Goal: Check status: Check status

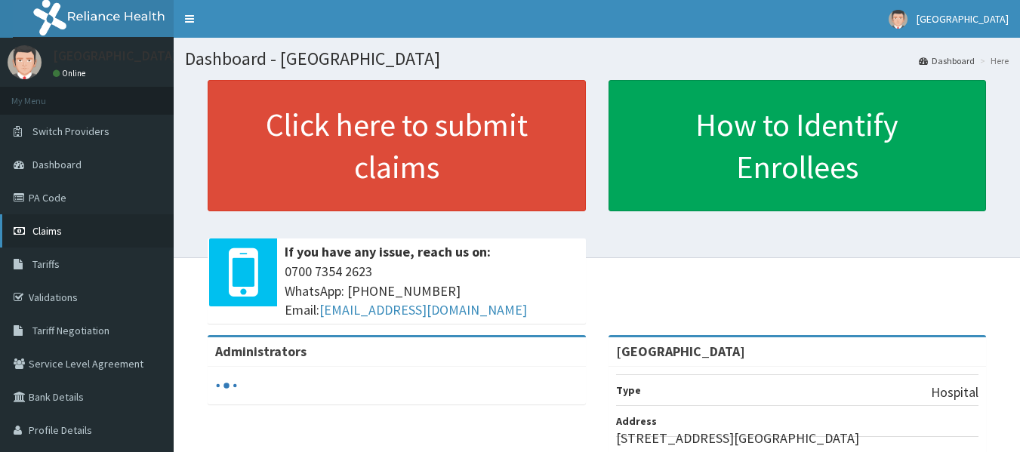
click at [43, 226] on span "Claims" at bounding box center [46, 231] width 29 height 14
click at [45, 229] on span "Claims" at bounding box center [46, 231] width 29 height 14
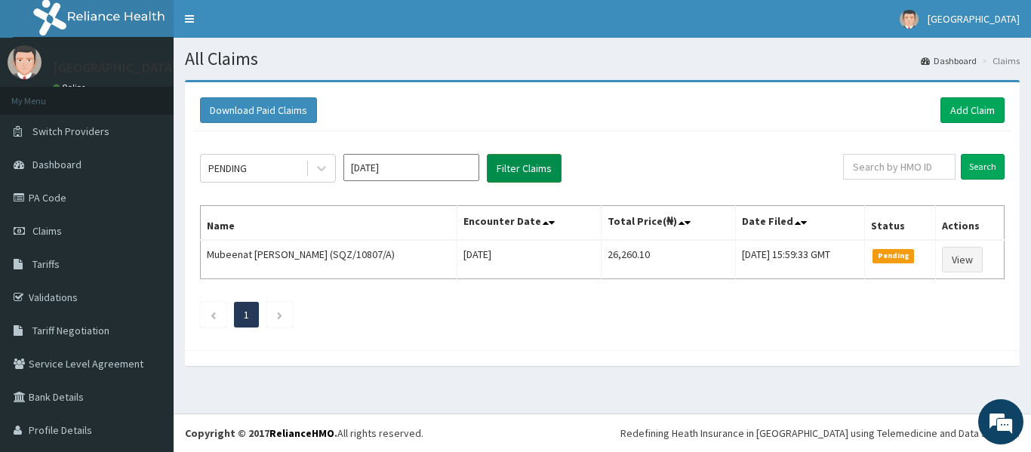
click at [506, 162] on button "Filter Claims" at bounding box center [524, 168] width 75 height 29
click at [317, 171] on icon at bounding box center [321, 168] width 15 height 15
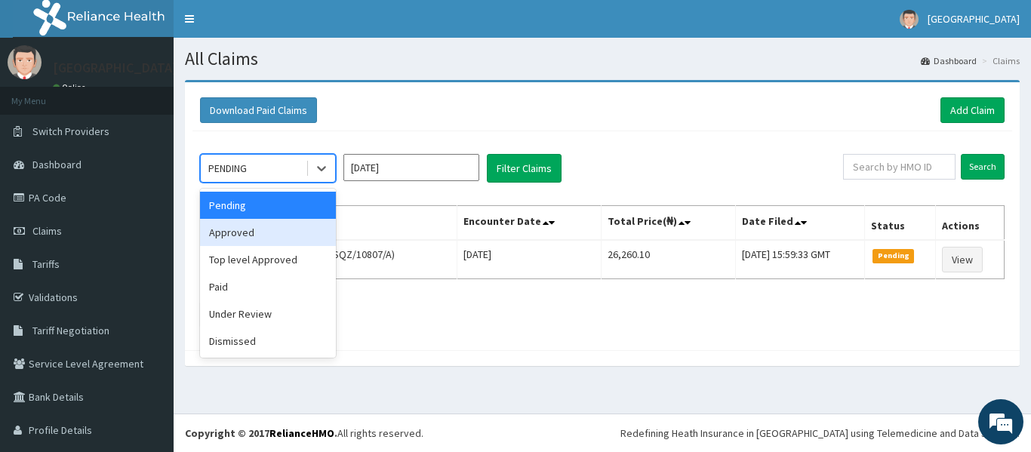
click at [298, 234] on div "Approved" at bounding box center [268, 232] width 136 height 27
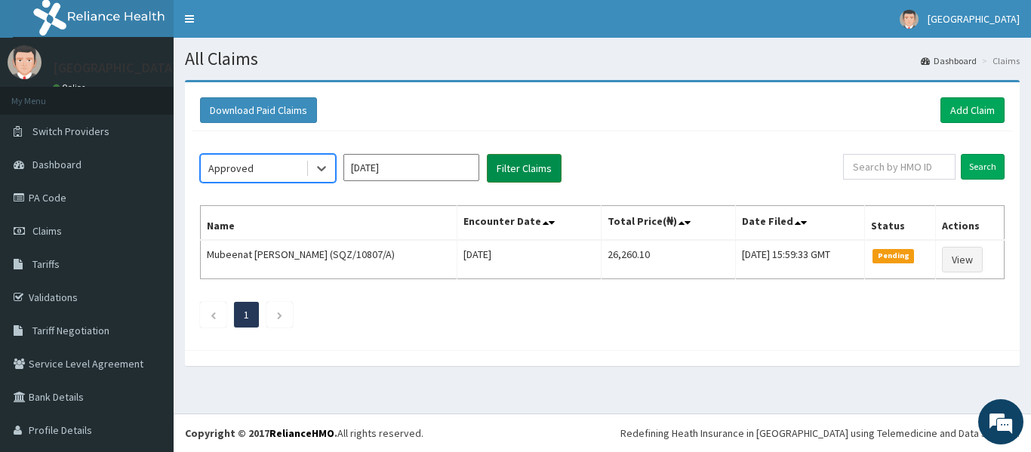
click at [518, 177] on button "Filter Claims" at bounding box center [524, 168] width 75 height 29
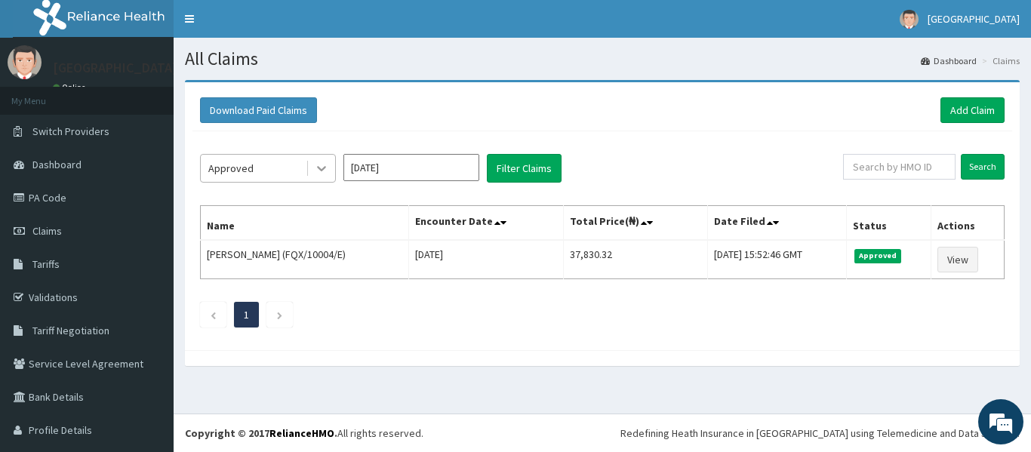
click at [319, 159] on div at bounding box center [321, 168] width 27 height 27
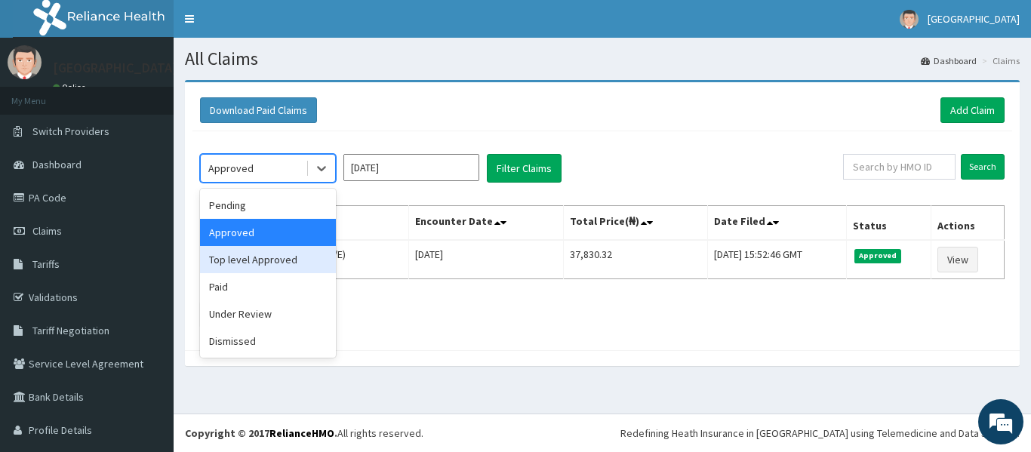
click at [275, 263] on div "Top level Approved" at bounding box center [268, 259] width 136 height 27
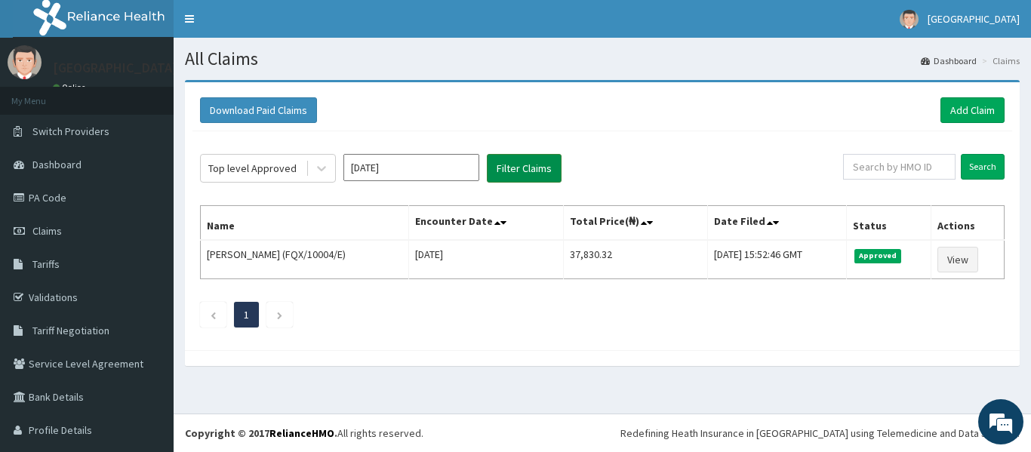
click at [525, 168] on button "Filter Claims" at bounding box center [524, 168] width 75 height 29
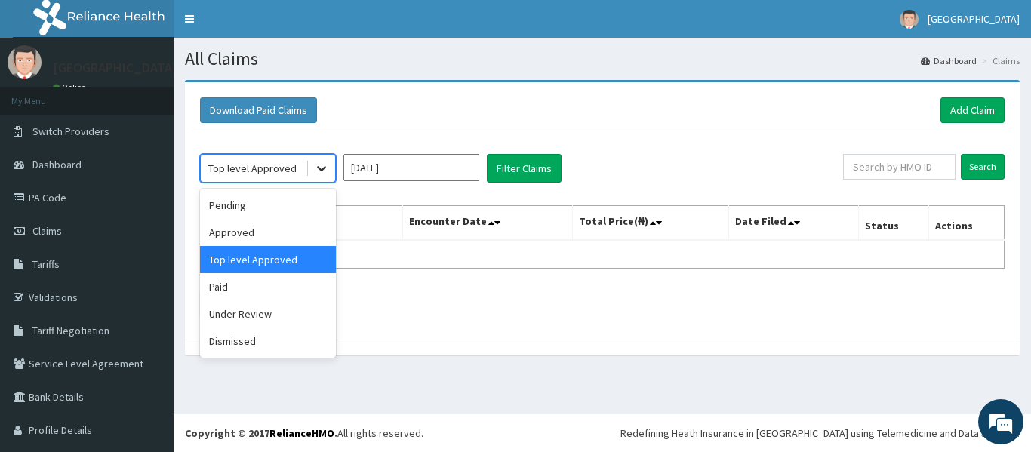
click at [327, 173] on icon at bounding box center [321, 168] width 15 height 15
click at [260, 313] on div "Under Review" at bounding box center [268, 313] width 136 height 27
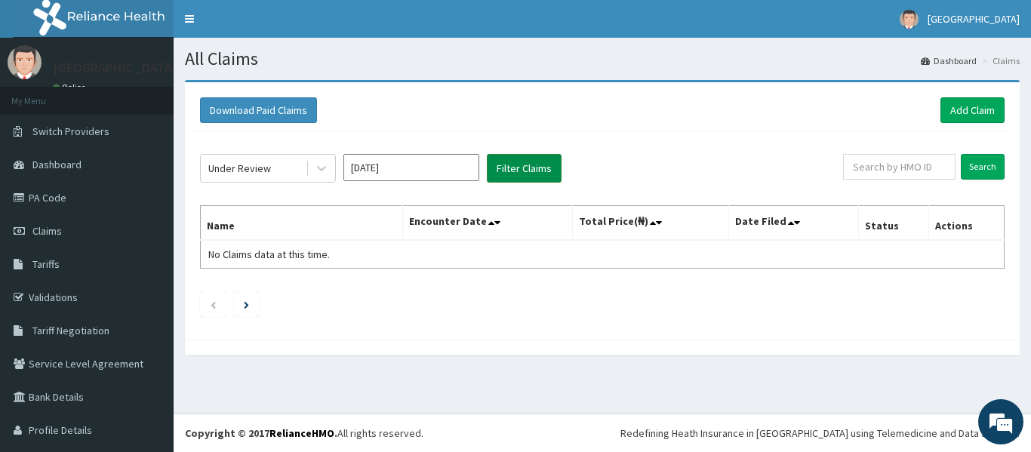
click at [522, 167] on button "Filter Claims" at bounding box center [524, 168] width 75 height 29
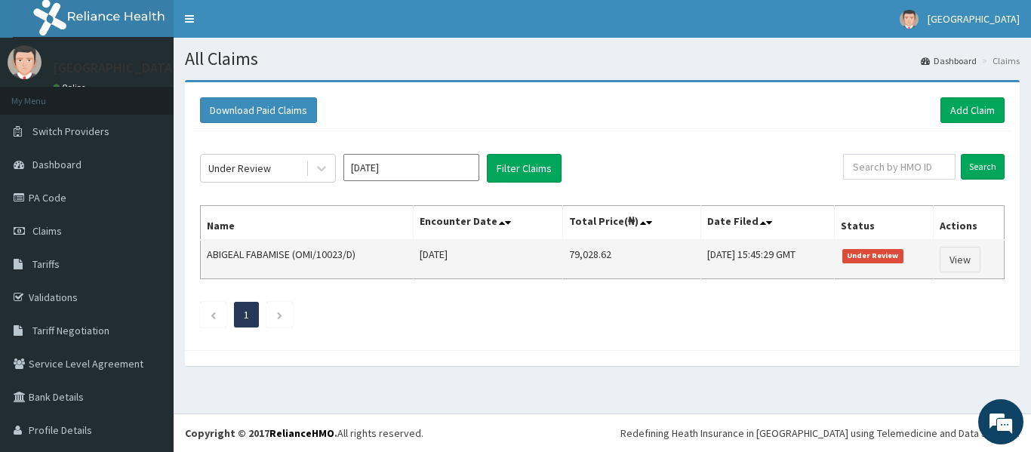
click at [879, 253] on span "Under Review" at bounding box center [872, 256] width 61 height 14
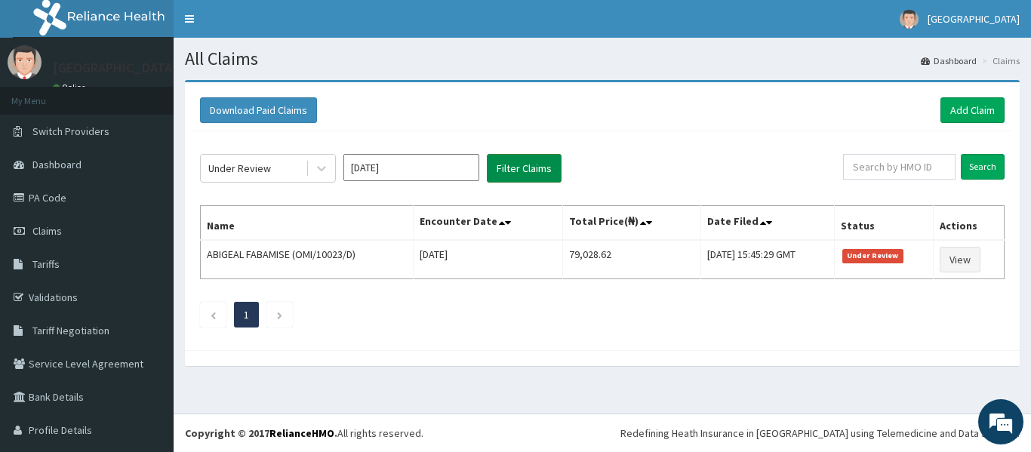
click at [532, 162] on button "Filter Claims" at bounding box center [524, 168] width 75 height 29
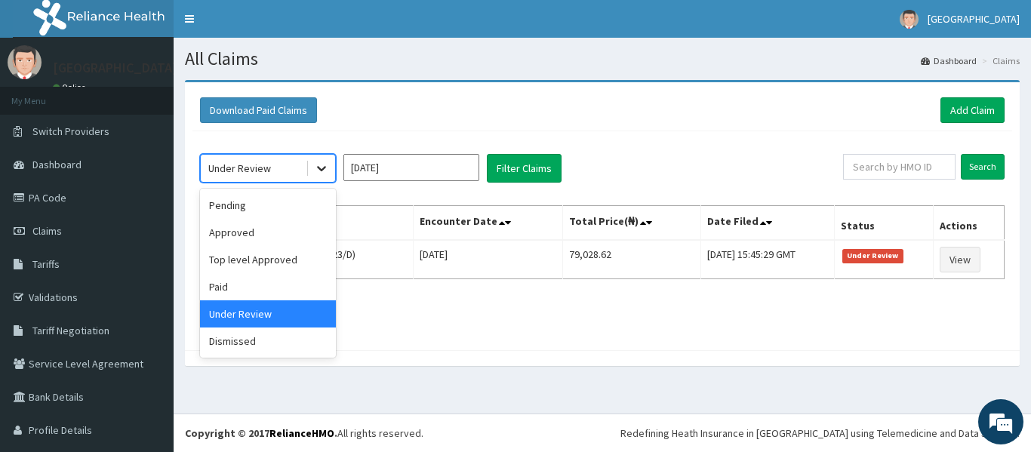
click at [327, 171] on icon at bounding box center [321, 168] width 15 height 15
click at [258, 340] on div "Dismissed" at bounding box center [268, 341] width 136 height 27
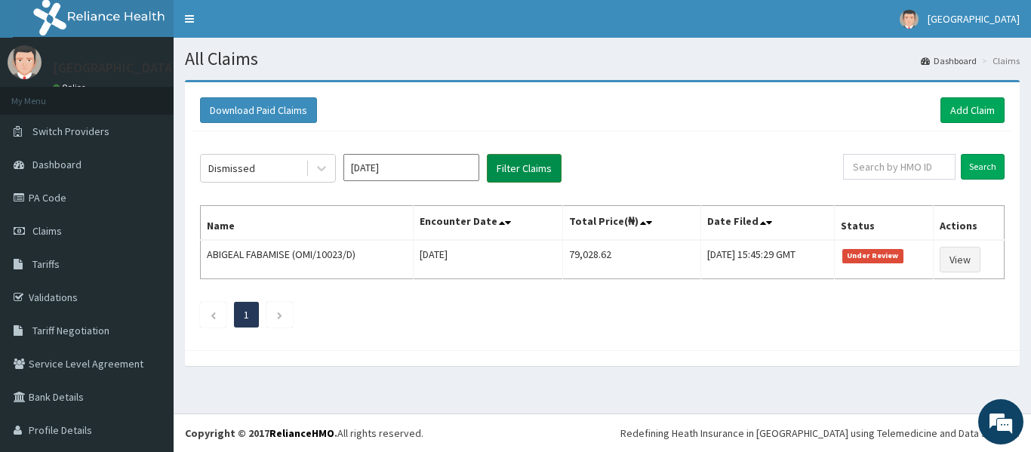
click at [521, 178] on button "Filter Claims" at bounding box center [524, 168] width 75 height 29
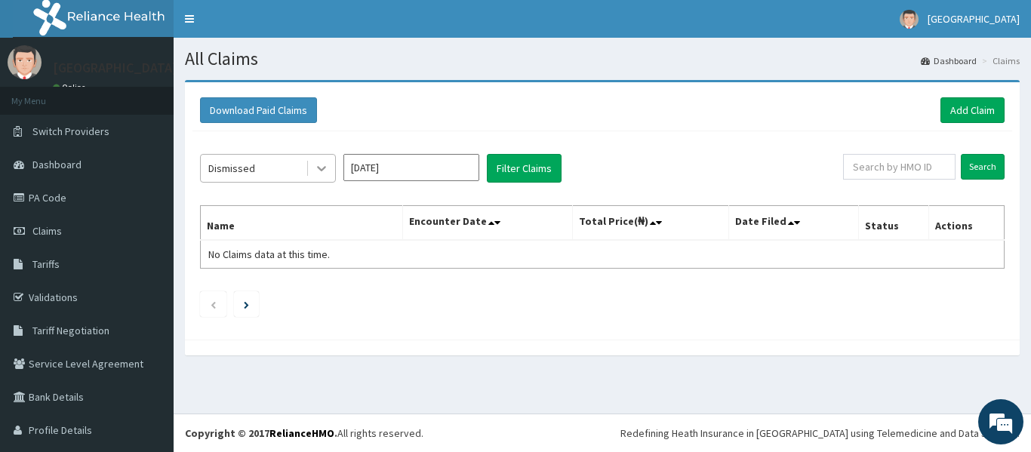
click at [321, 168] on icon at bounding box center [321, 168] width 15 height 15
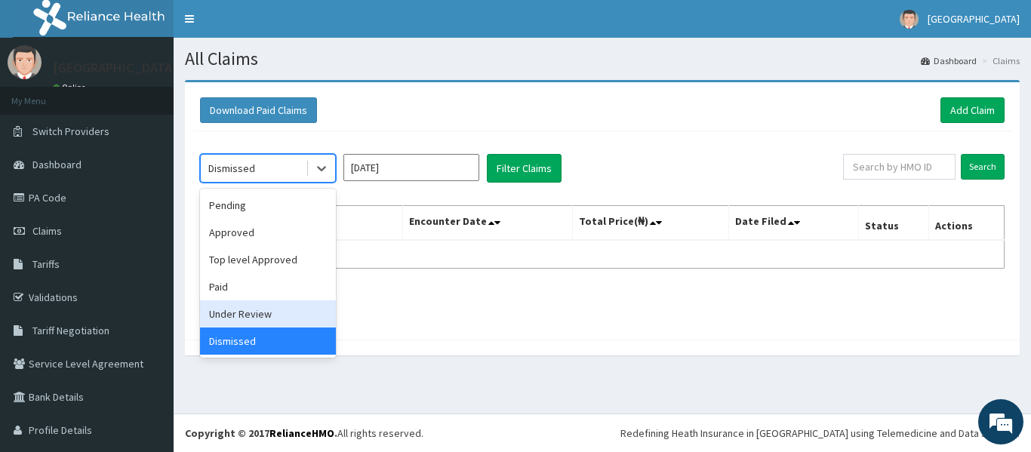
click at [281, 312] on div "Under Review" at bounding box center [268, 313] width 136 height 27
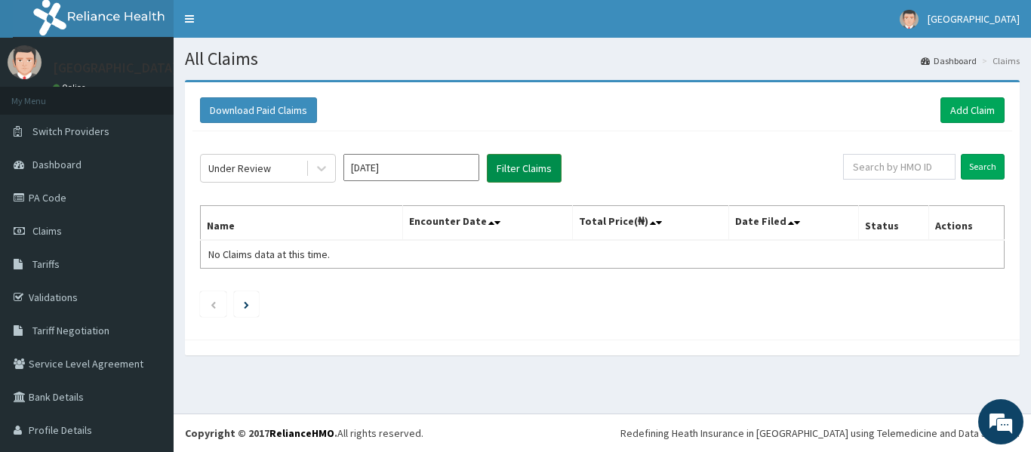
click at [528, 160] on button "Filter Claims" at bounding box center [524, 168] width 75 height 29
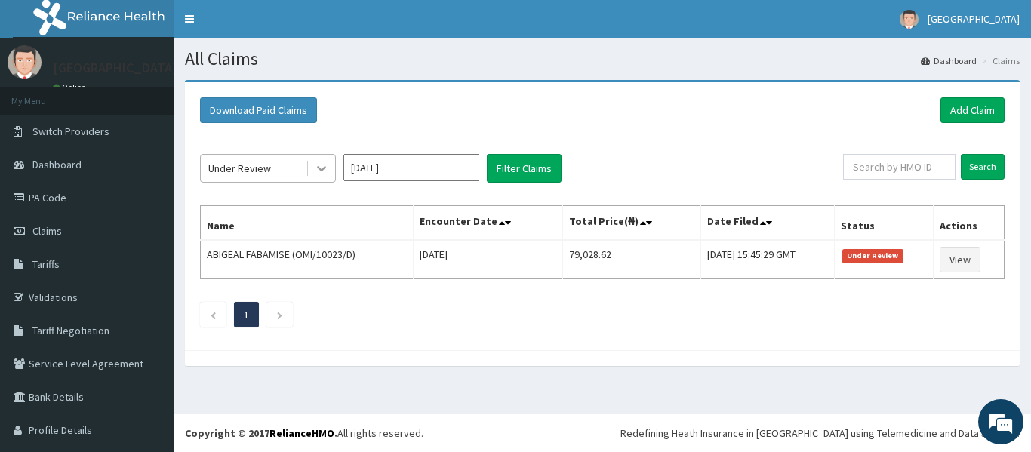
click at [309, 168] on div at bounding box center [321, 168] width 27 height 27
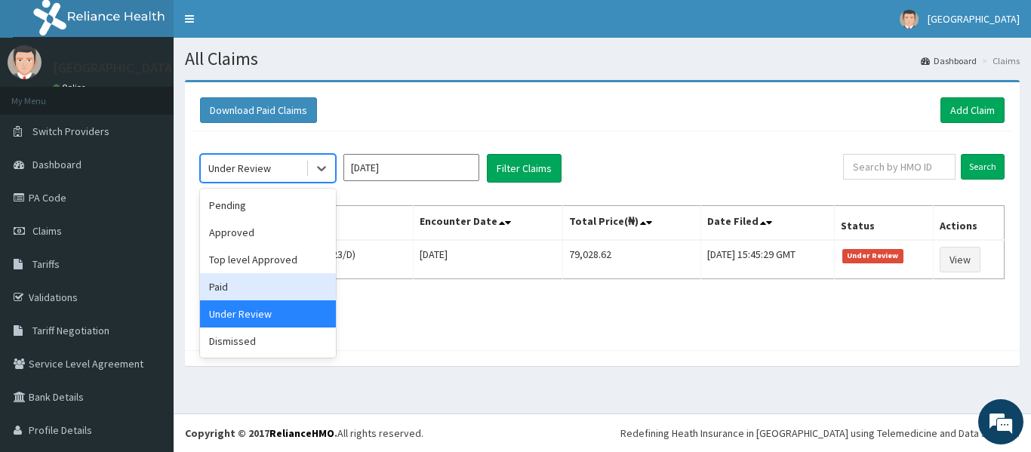
click at [279, 278] on div "Paid" at bounding box center [268, 286] width 136 height 27
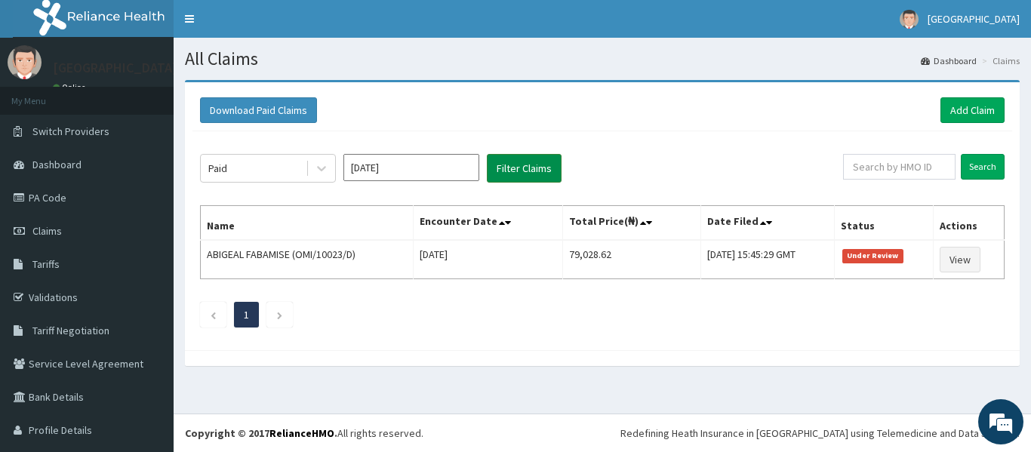
click at [505, 163] on button "Filter Claims" at bounding box center [524, 168] width 75 height 29
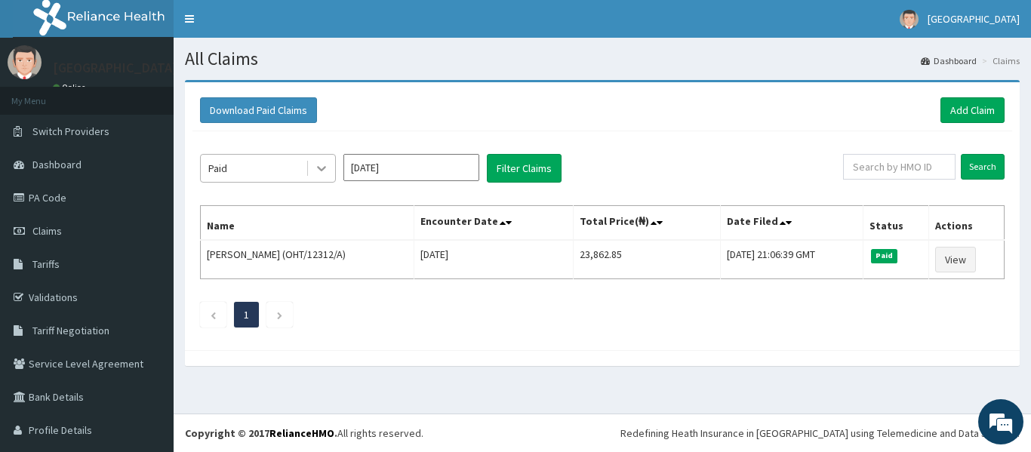
click at [319, 168] on icon at bounding box center [321, 169] width 9 height 5
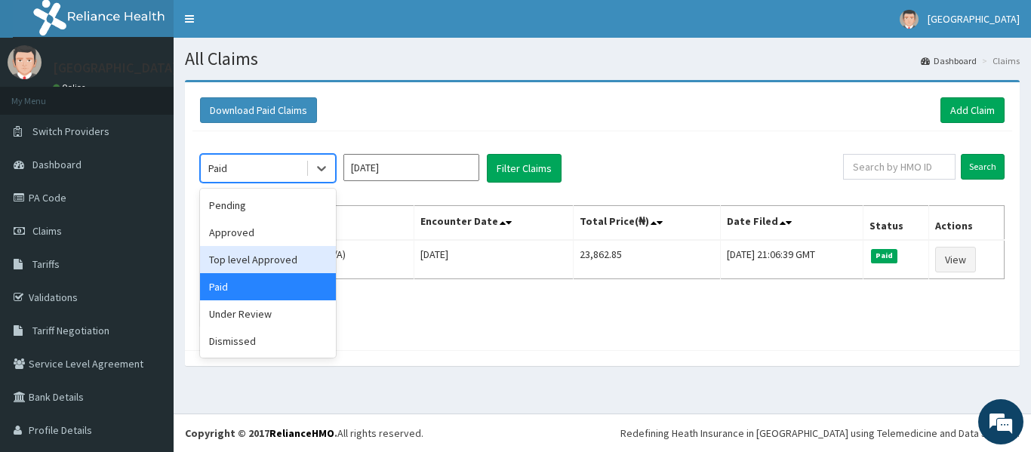
click at [269, 254] on div "Top level Approved" at bounding box center [268, 259] width 136 height 27
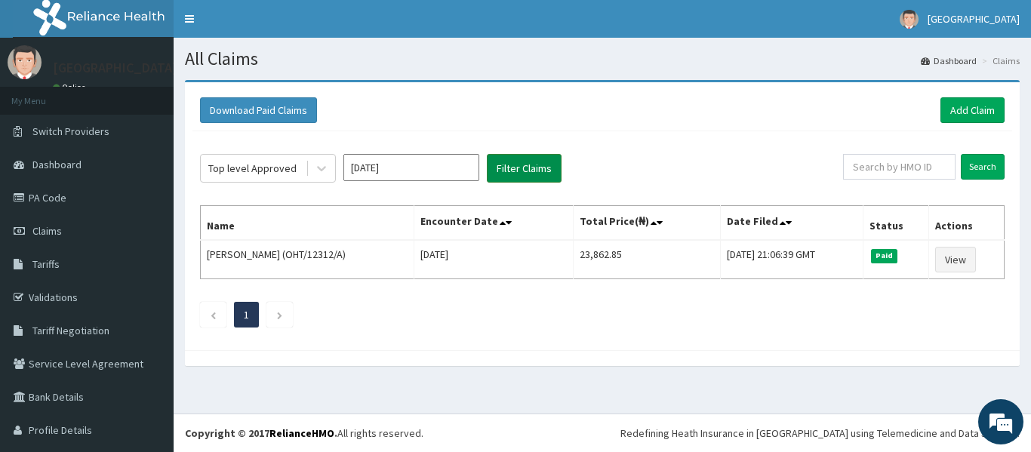
click at [515, 165] on button "Filter Claims" at bounding box center [524, 168] width 75 height 29
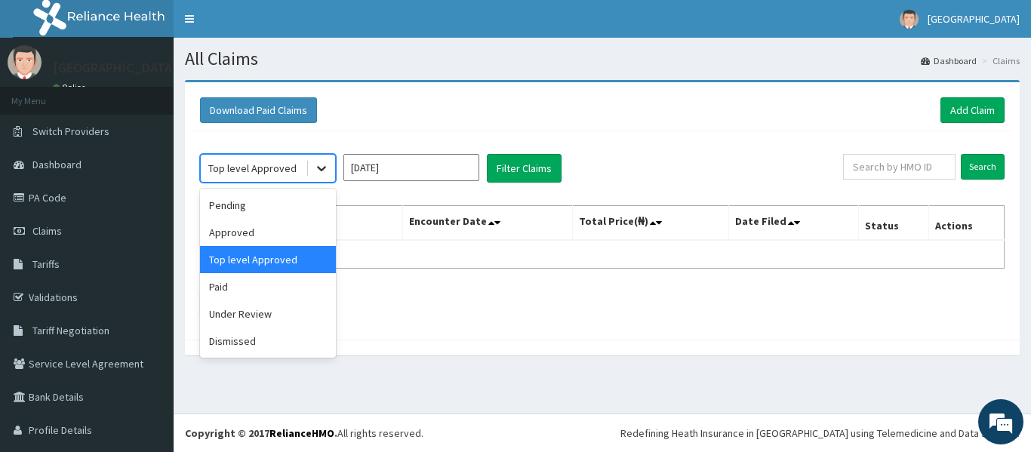
click at [319, 172] on icon at bounding box center [321, 168] width 15 height 15
click at [294, 238] on div "Approved" at bounding box center [268, 232] width 136 height 27
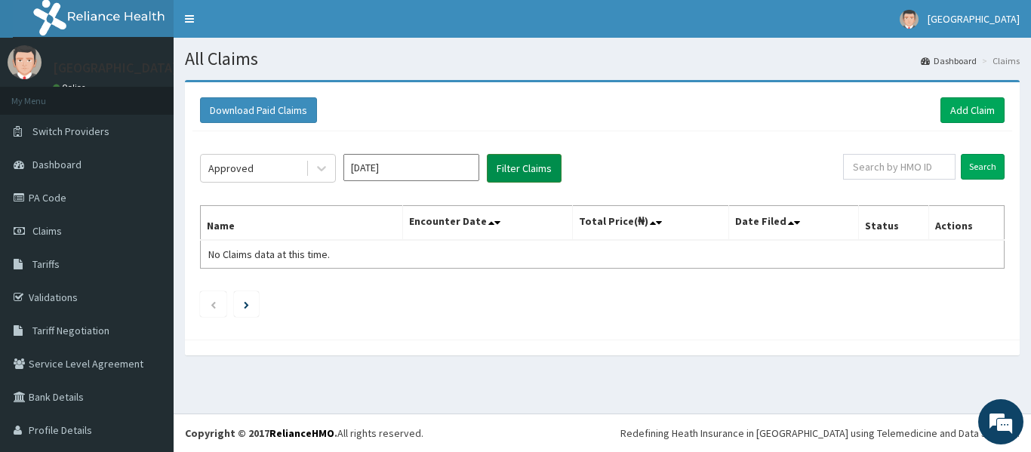
click at [529, 162] on button "Filter Claims" at bounding box center [524, 168] width 75 height 29
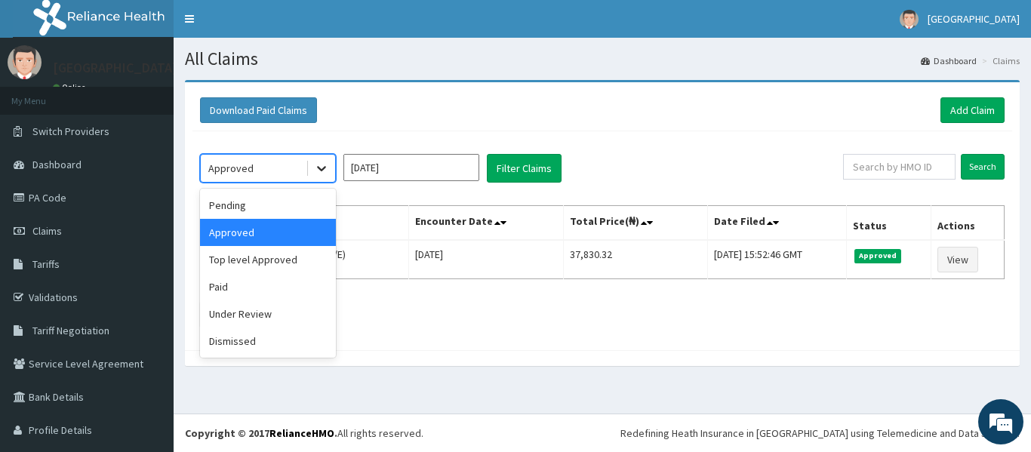
click at [330, 162] on div at bounding box center [321, 168] width 27 height 27
click at [282, 213] on div "Pending" at bounding box center [268, 205] width 136 height 27
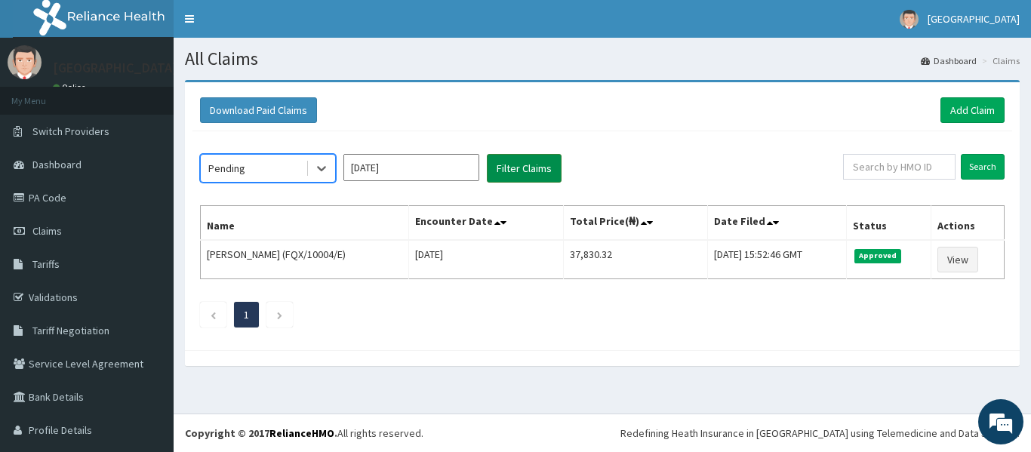
click at [524, 169] on button "Filter Claims" at bounding box center [524, 168] width 75 height 29
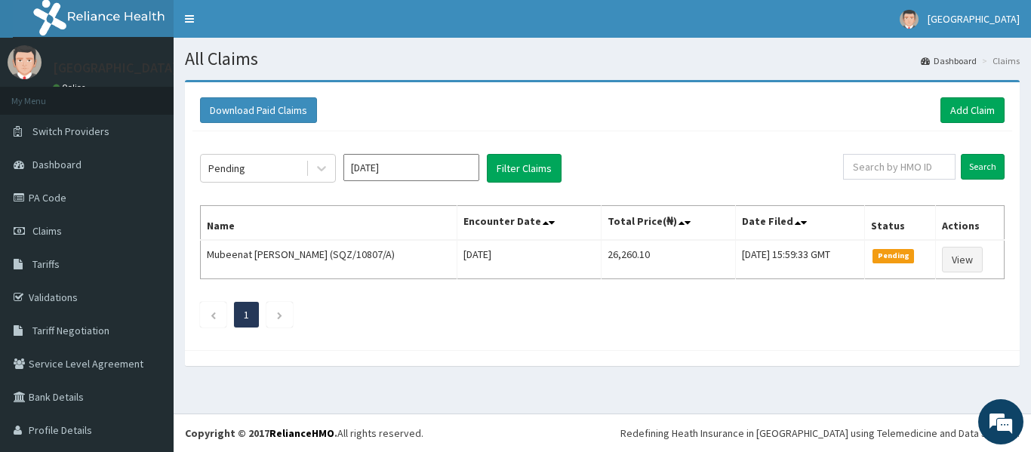
click at [710, 147] on div "Pending Oct 2025 Filter Claims Search Name Encounter Date Total Price(₦) Date F…" at bounding box center [602, 236] width 820 height 211
click at [359, 87] on div "Download Paid Claims Add Claim × Note you can only download claims within a max…" at bounding box center [602, 216] width 835 height 268
click at [48, 194] on link "PA Code" at bounding box center [87, 197] width 174 height 33
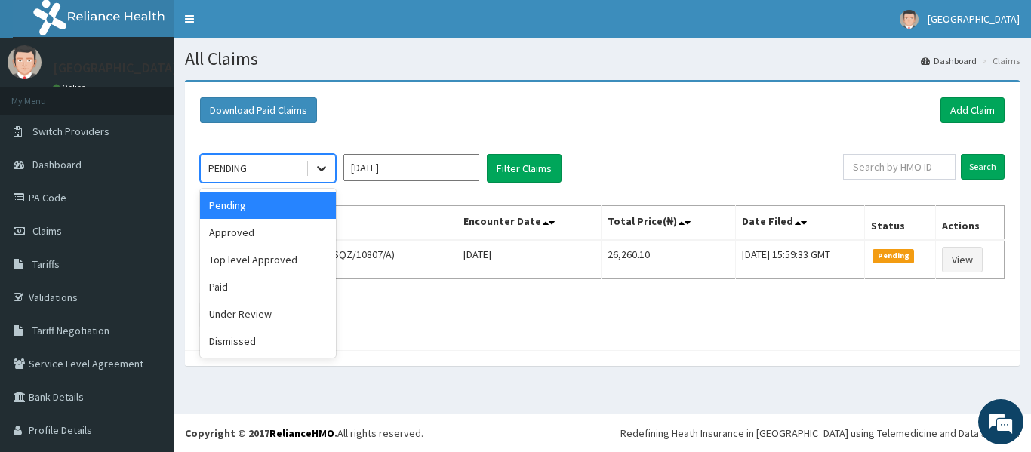
click at [320, 163] on icon at bounding box center [321, 168] width 15 height 15
click at [464, 171] on input "[DATE]" at bounding box center [411, 167] width 136 height 27
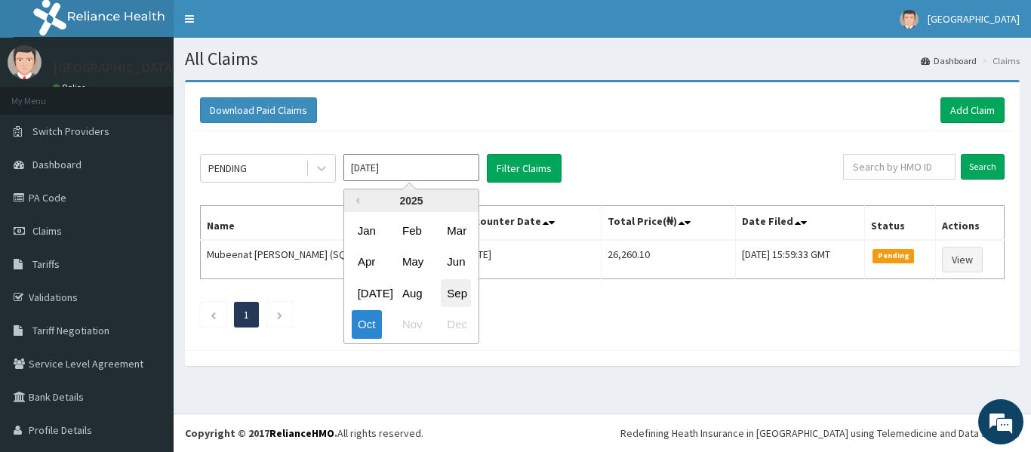
click at [455, 285] on div "Sep" at bounding box center [456, 293] width 30 height 28
type input "Sep 2025"
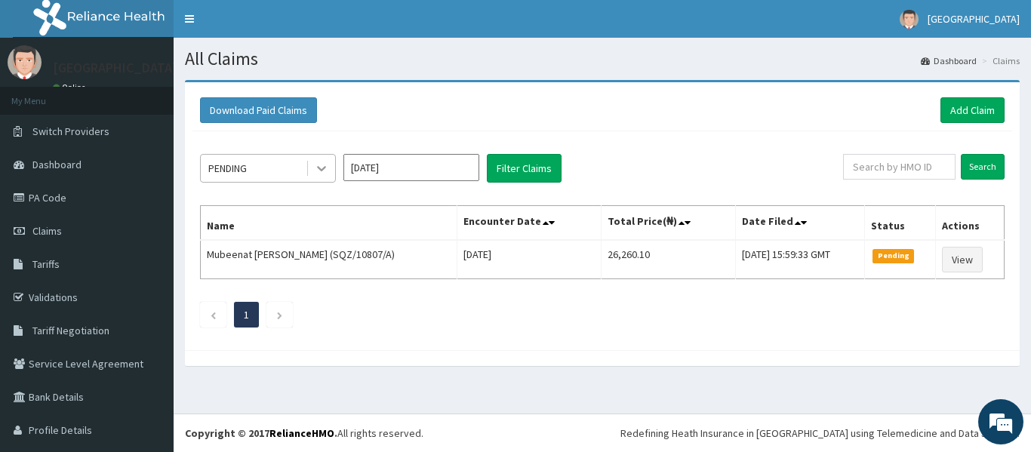
click at [319, 171] on icon at bounding box center [321, 168] width 15 height 15
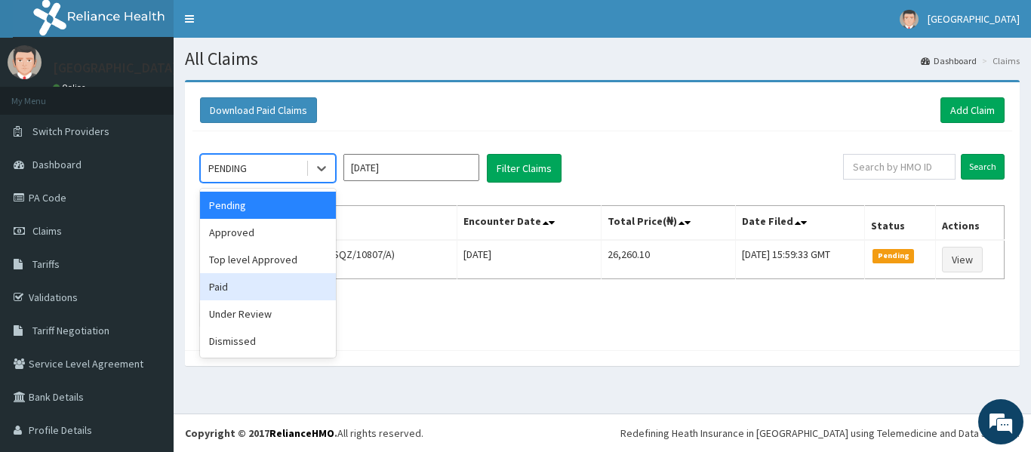
click at [261, 277] on div "Paid" at bounding box center [268, 286] width 136 height 27
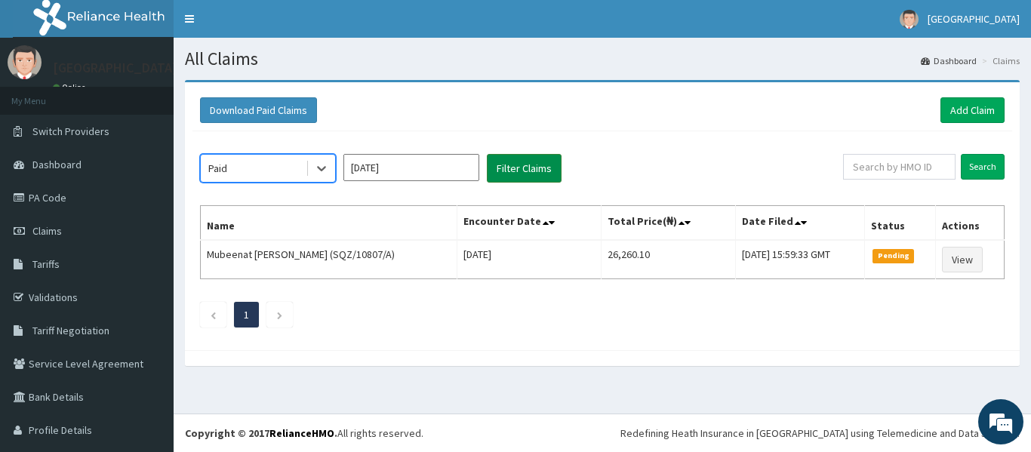
click at [527, 169] on button "Filter Claims" at bounding box center [524, 168] width 75 height 29
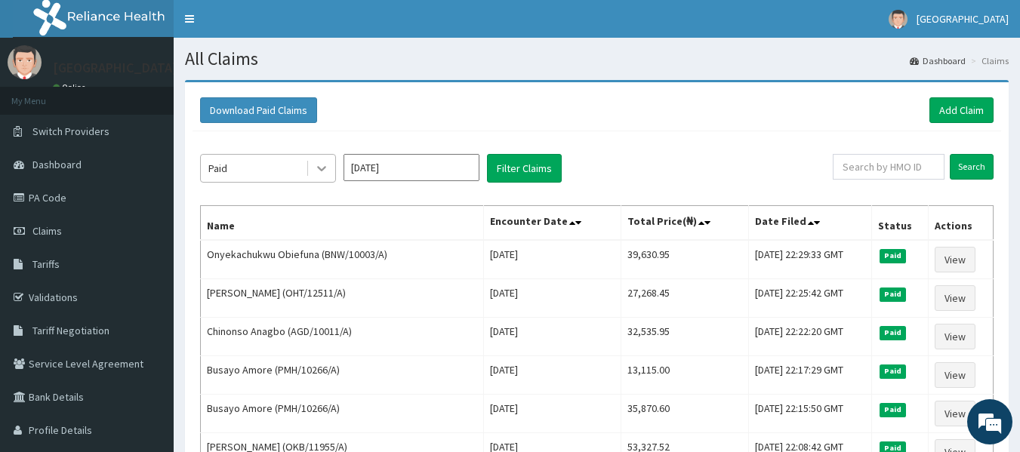
click at [312, 168] on div at bounding box center [321, 168] width 27 height 27
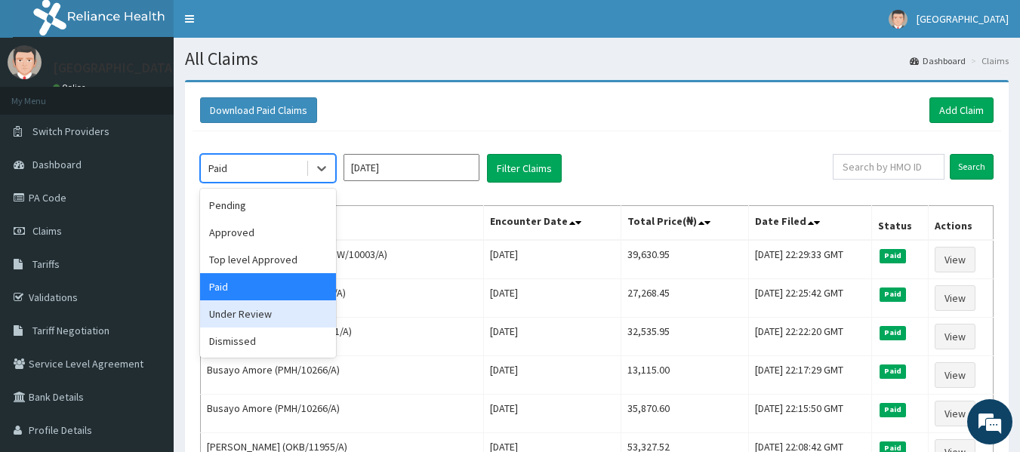
click at [264, 321] on div "Under Review" at bounding box center [268, 313] width 136 height 27
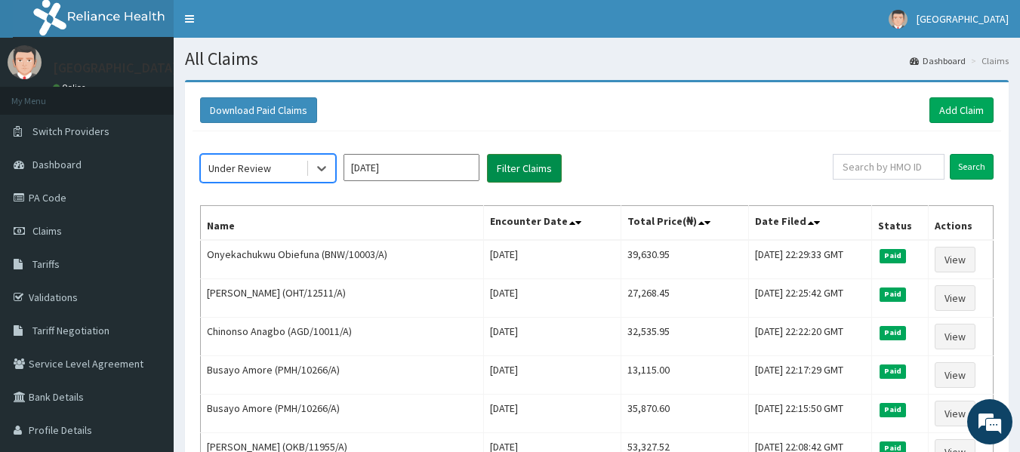
click at [528, 171] on button "Filter Claims" at bounding box center [524, 168] width 75 height 29
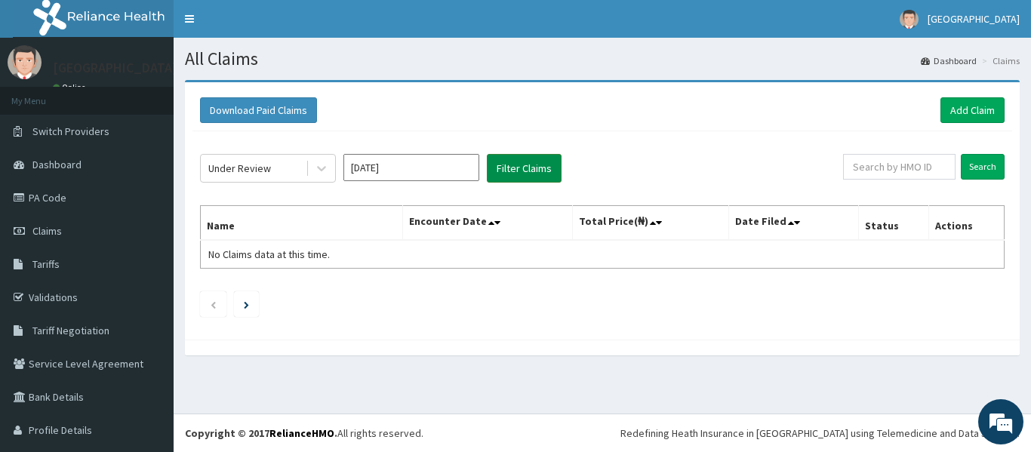
click at [528, 171] on button "Filter Claims" at bounding box center [524, 168] width 75 height 29
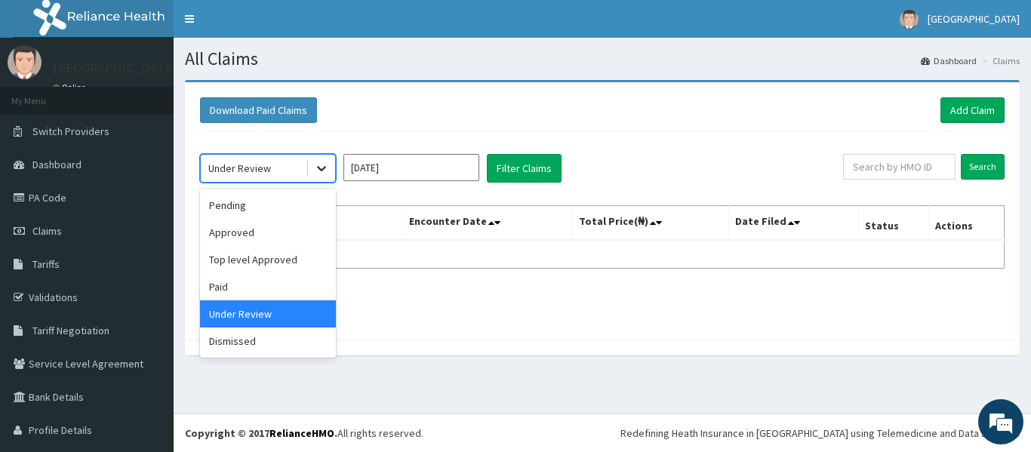
click at [320, 161] on icon at bounding box center [321, 168] width 15 height 15
click at [282, 287] on div "Paid" at bounding box center [268, 286] width 136 height 27
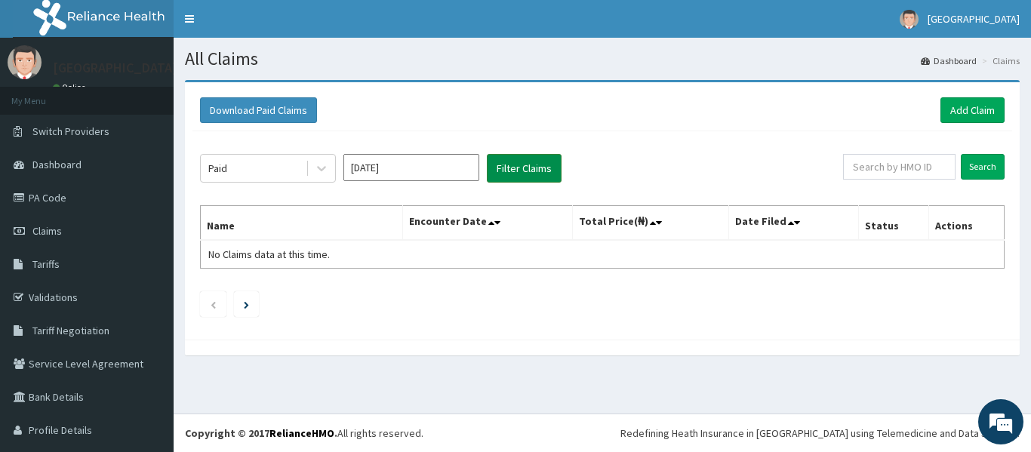
click at [528, 174] on button "Filter Claims" at bounding box center [524, 168] width 75 height 29
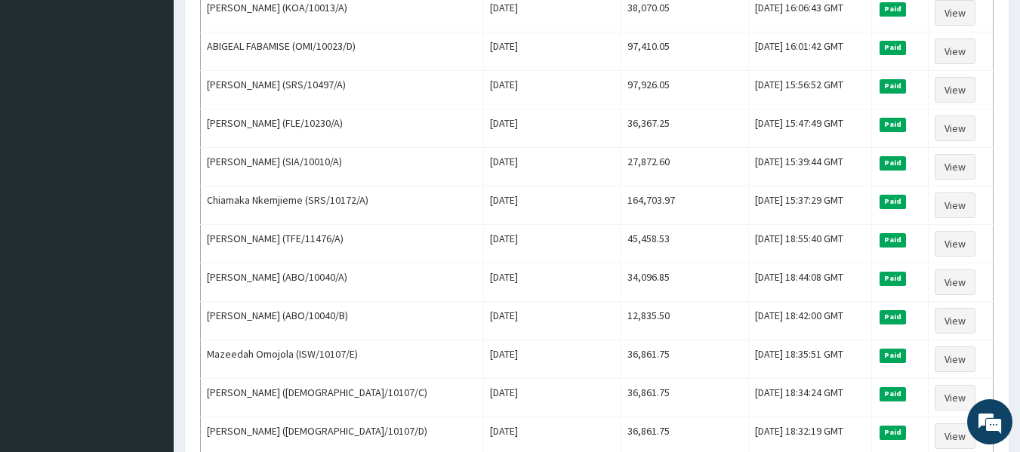
scroll to position [787, 0]
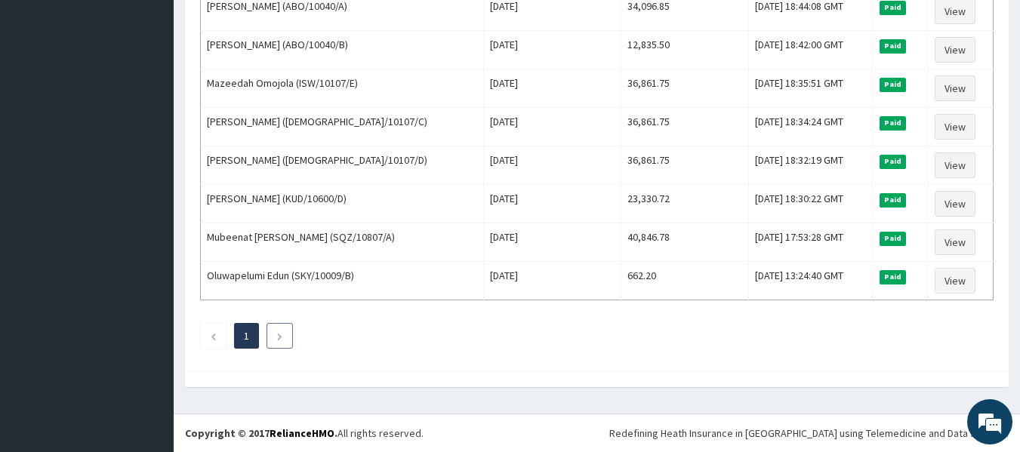
click at [276, 340] on icon "Next page" at bounding box center [279, 336] width 7 height 9
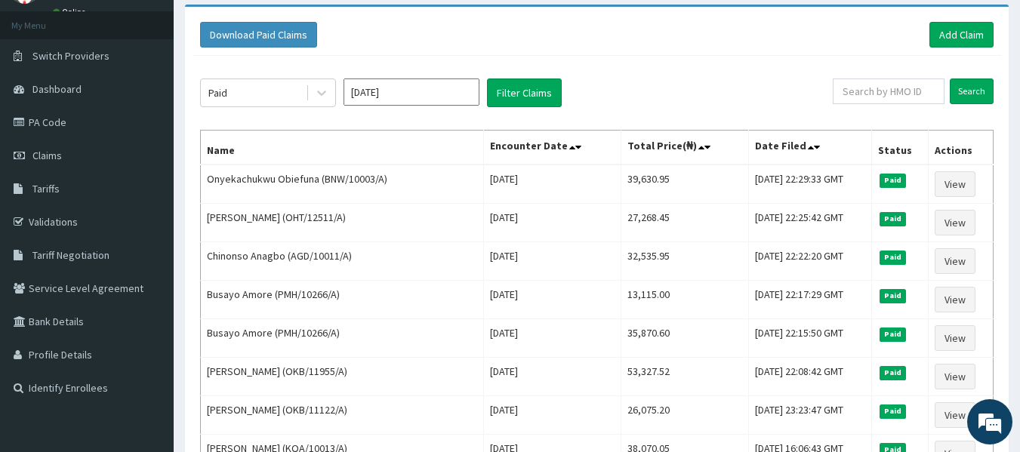
scroll to position [63, 0]
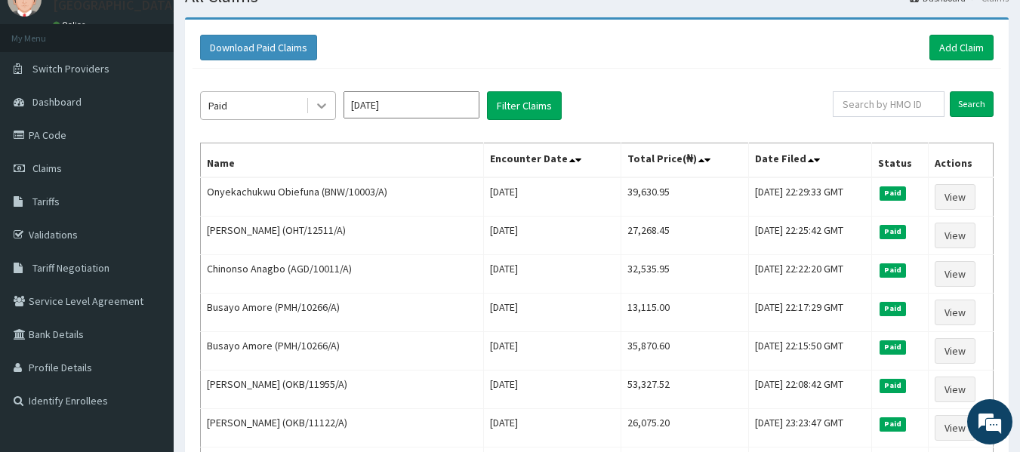
click at [325, 101] on icon at bounding box center [321, 105] width 15 height 15
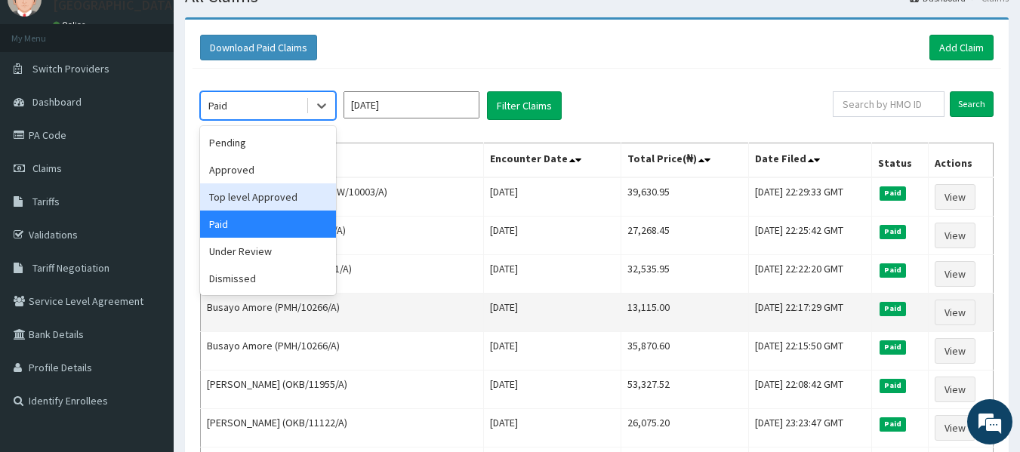
click at [629, 304] on td "13,115.00" at bounding box center [685, 313] width 128 height 38
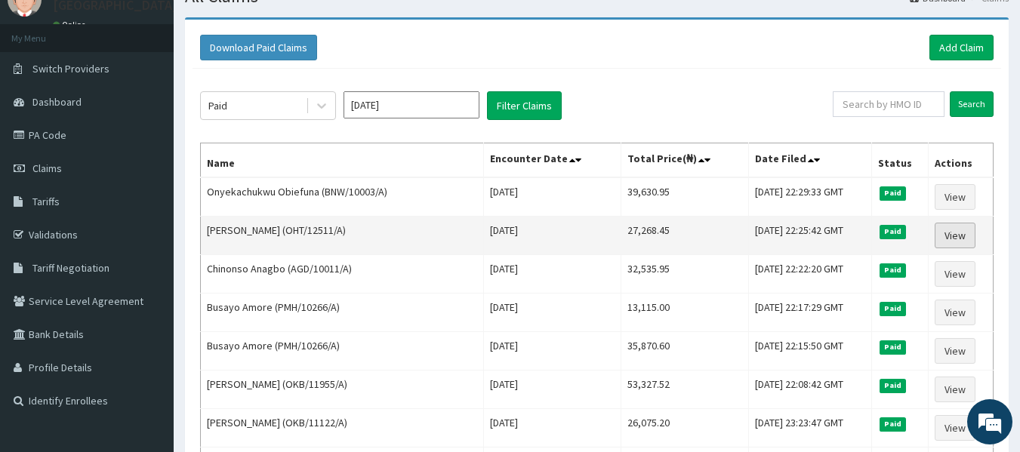
click at [957, 229] on link "View" at bounding box center [954, 236] width 41 height 26
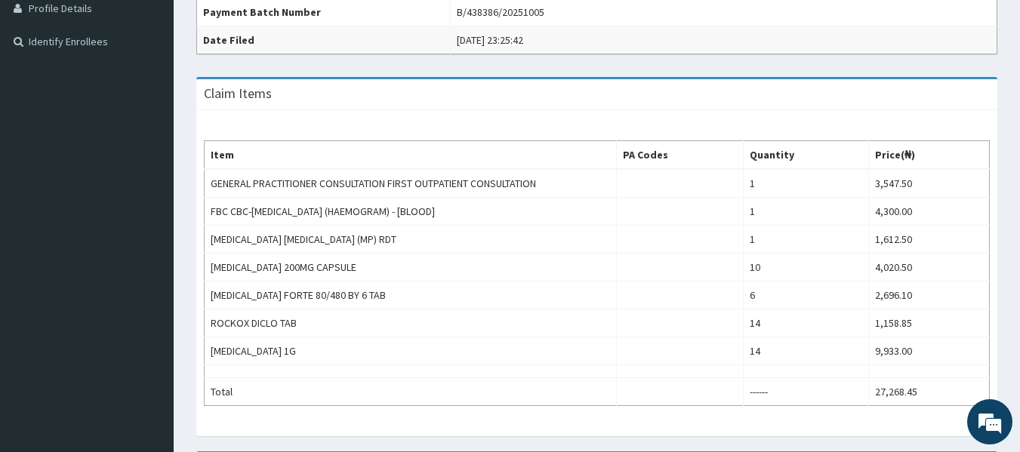
scroll to position [26, 0]
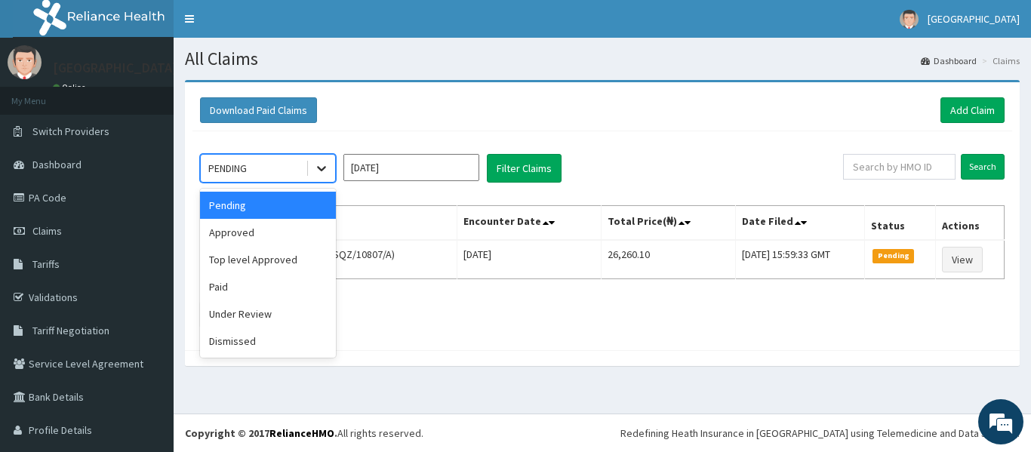
click at [317, 175] on icon at bounding box center [321, 168] width 15 height 15
click at [422, 169] on input "[DATE]" at bounding box center [411, 167] width 136 height 27
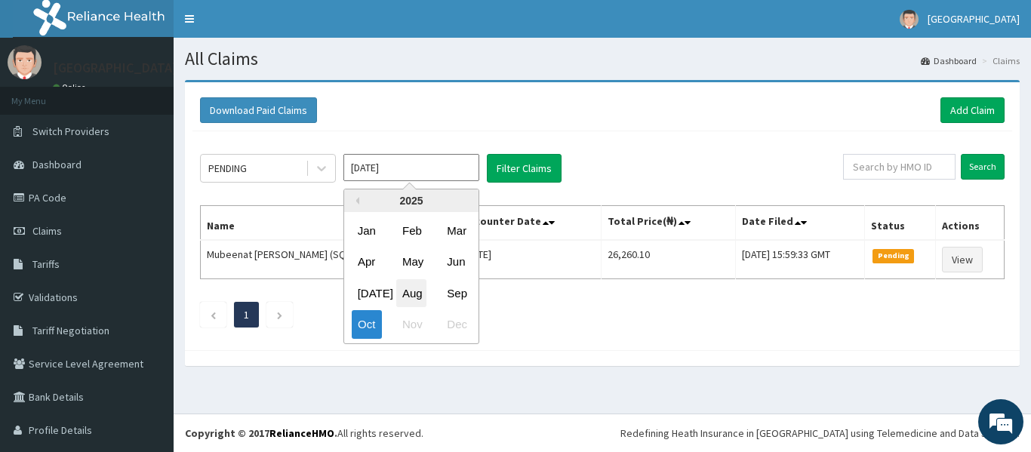
click at [420, 293] on div "Aug" at bounding box center [411, 293] width 30 height 28
type input "Aug 2025"
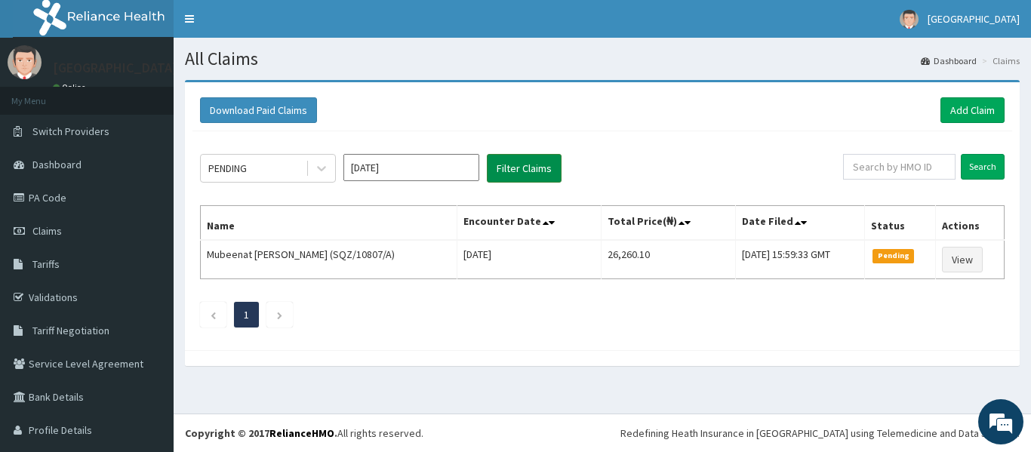
click at [509, 161] on button "Filter Claims" at bounding box center [524, 168] width 75 height 29
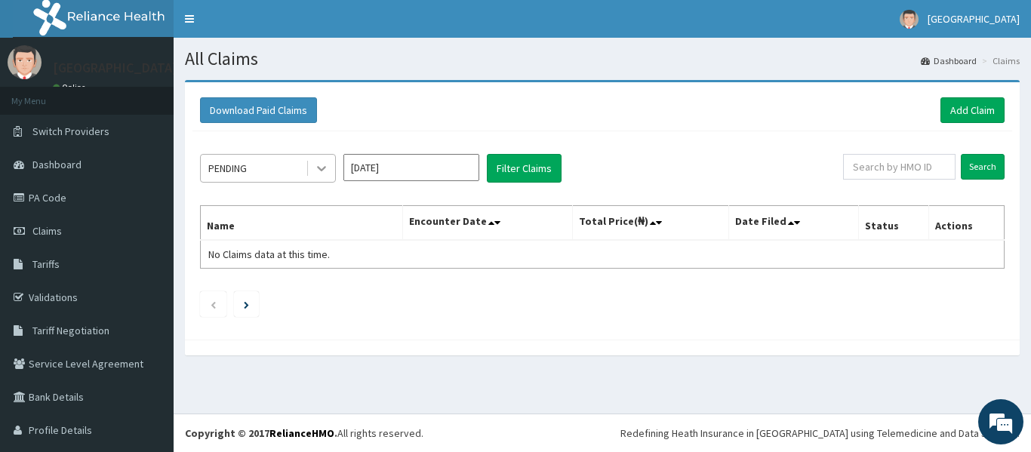
click at [315, 163] on icon at bounding box center [321, 168] width 15 height 15
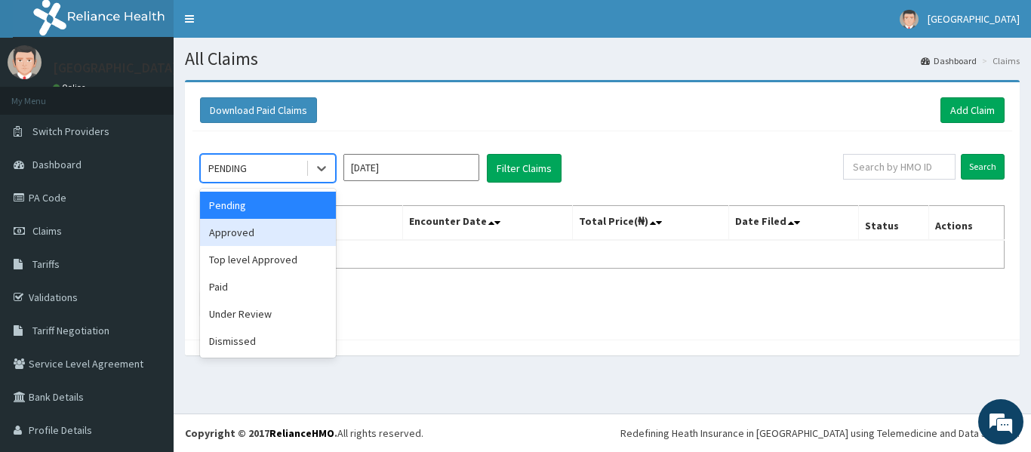
click at [263, 232] on div "Approved" at bounding box center [268, 232] width 136 height 27
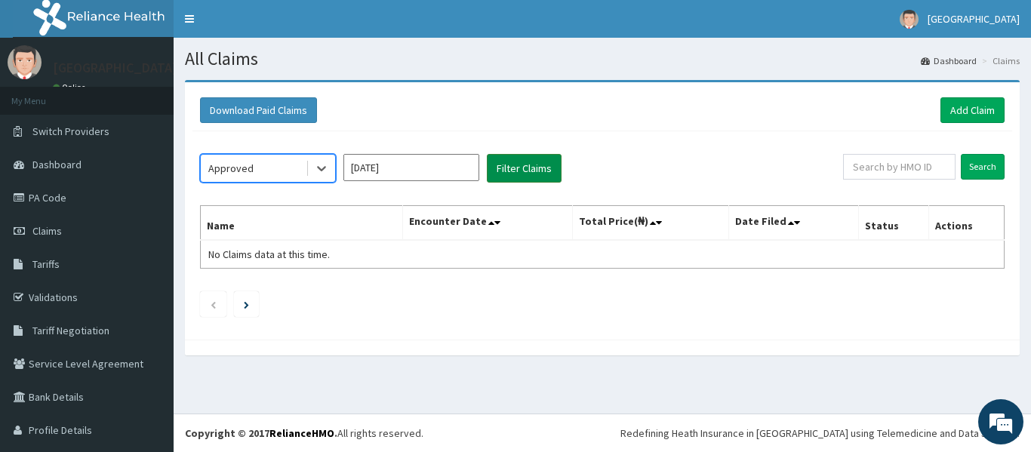
click at [536, 166] on button "Filter Claims" at bounding box center [524, 168] width 75 height 29
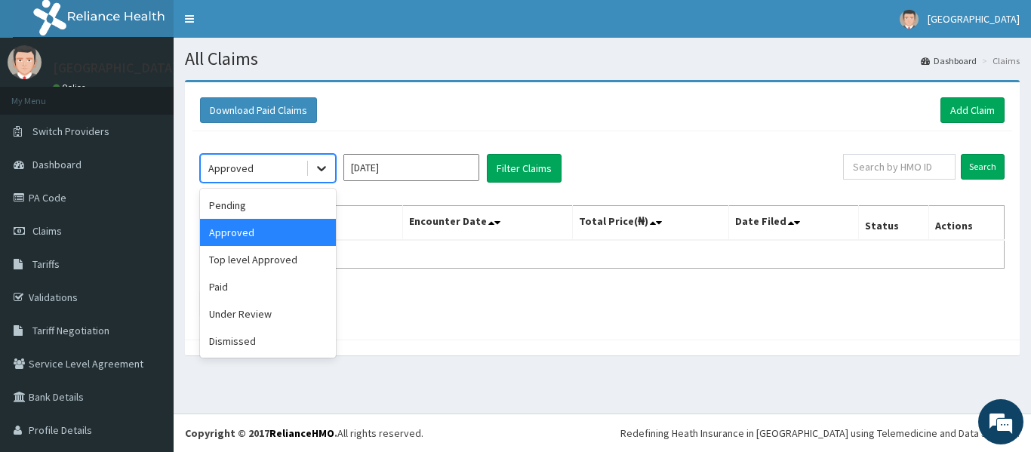
click at [322, 168] on icon at bounding box center [321, 168] width 15 height 15
click at [256, 313] on div "Under Review" at bounding box center [268, 313] width 136 height 27
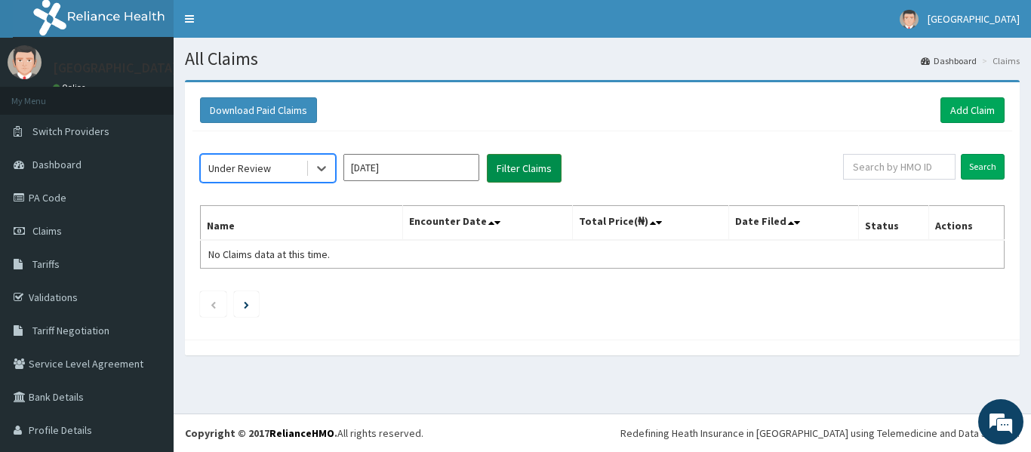
click at [531, 163] on button "Filter Claims" at bounding box center [524, 168] width 75 height 29
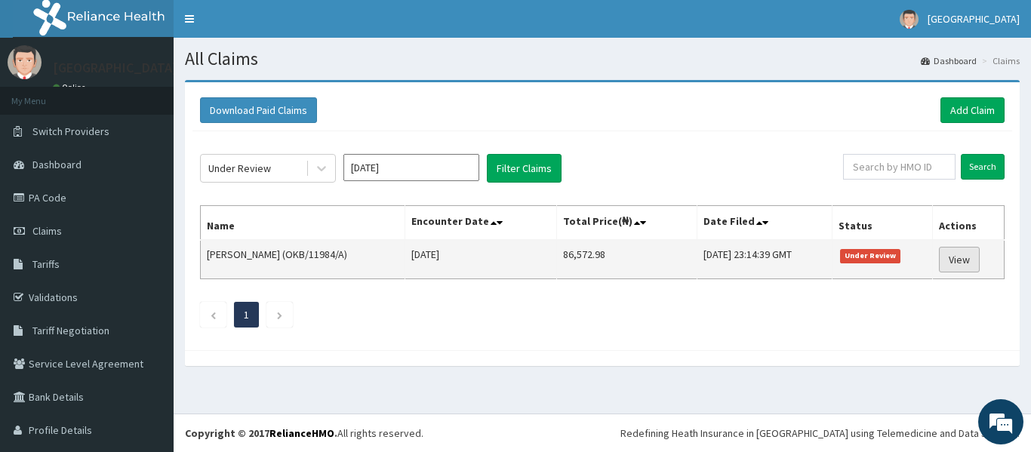
click at [961, 255] on link "View" at bounding box center [959, 260] width 41 height 26
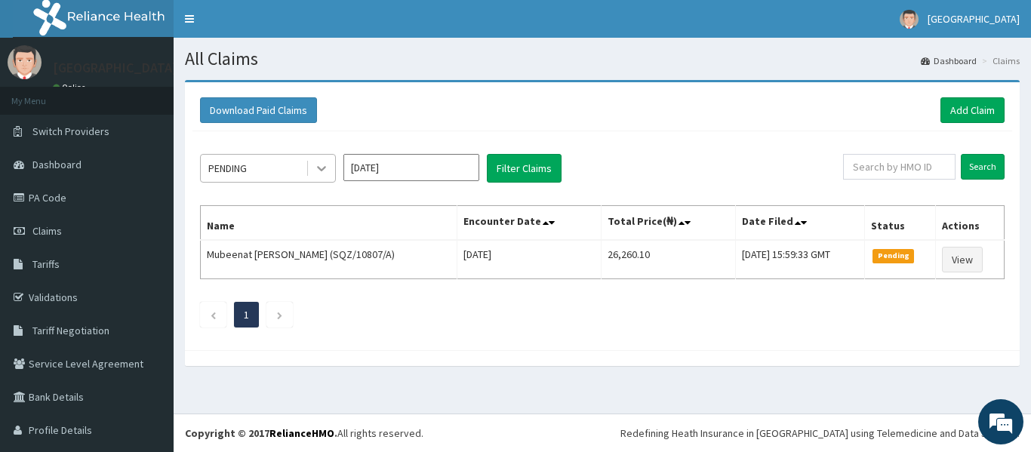
click at [323, 177] on div at bounding box center [321, 168] width 27 height 27
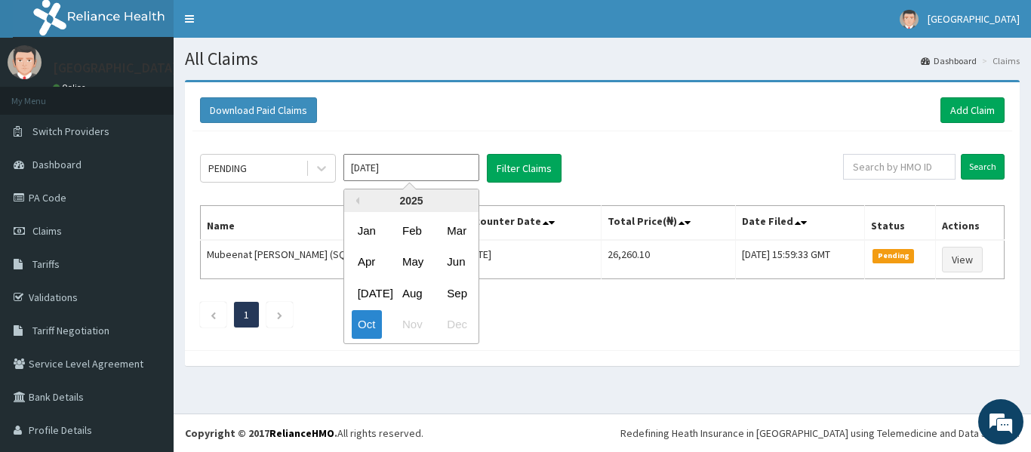
click at [476, 171] on input "[DATE]" at bounding box center [411, 167] width 136 height 27
click at [369, 293] on div "[DATE]" at bounding box center [367, 293] width 30 height 28
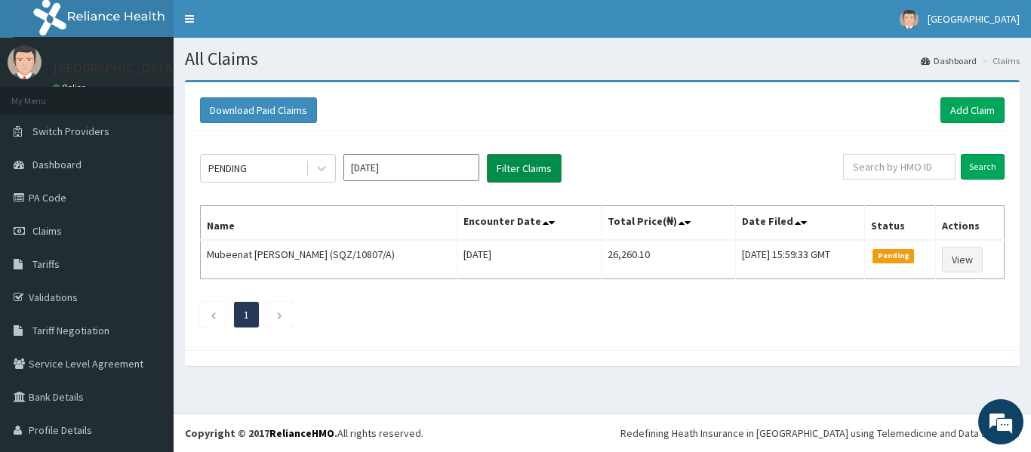
click at [516, 177] on button "Filter Claims" at bounding box center [524, 168] width 75 height 29
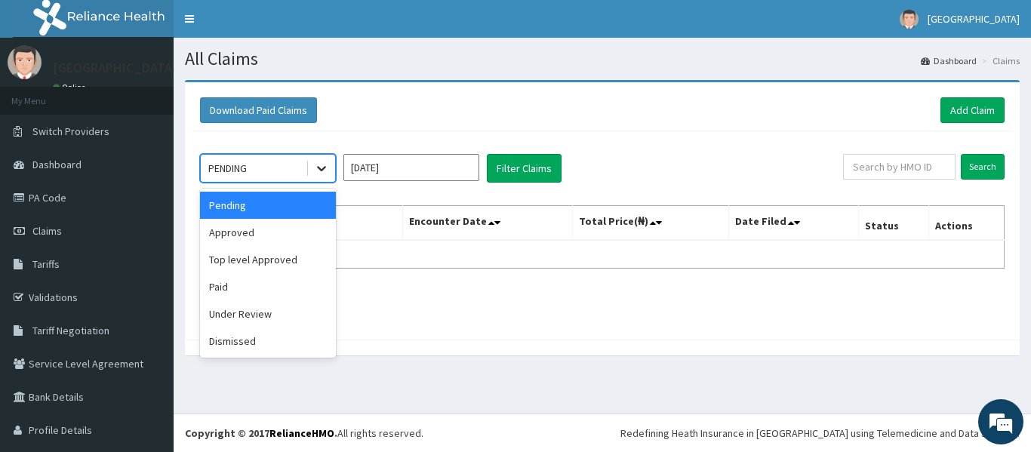
click at [319, 174] on icon at bounding box center [321, 168] width 15 height 15
click at [273, 240] on div "Approved" at bounding box center [268, 232] width 136 height 27
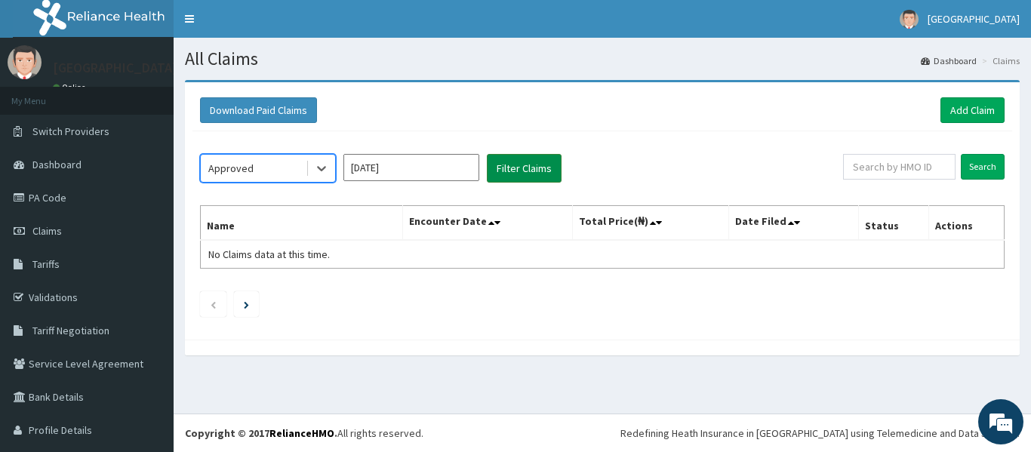
click at [506, 170] on button "Filter Claims" at bounding box center [524, 168] width 75 height 29
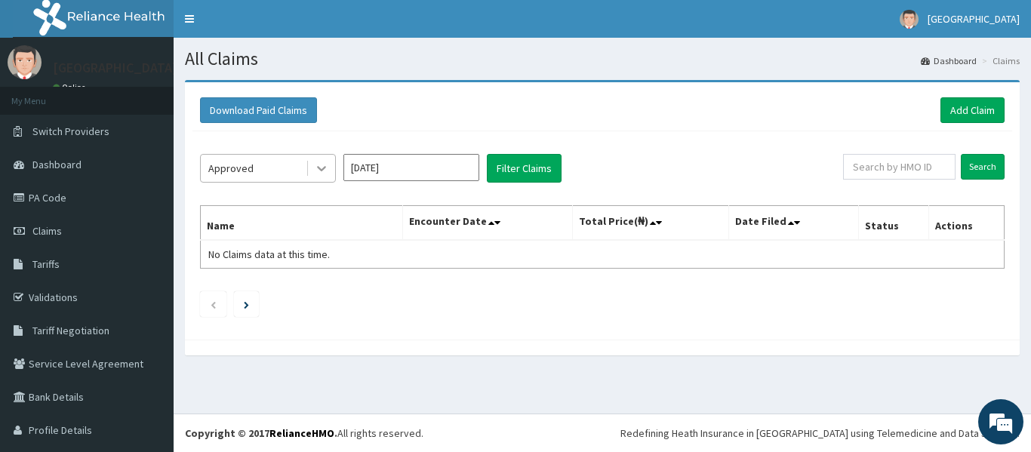
click at [312, 172] on div at bounding box center [321, 168] width 27 height 27
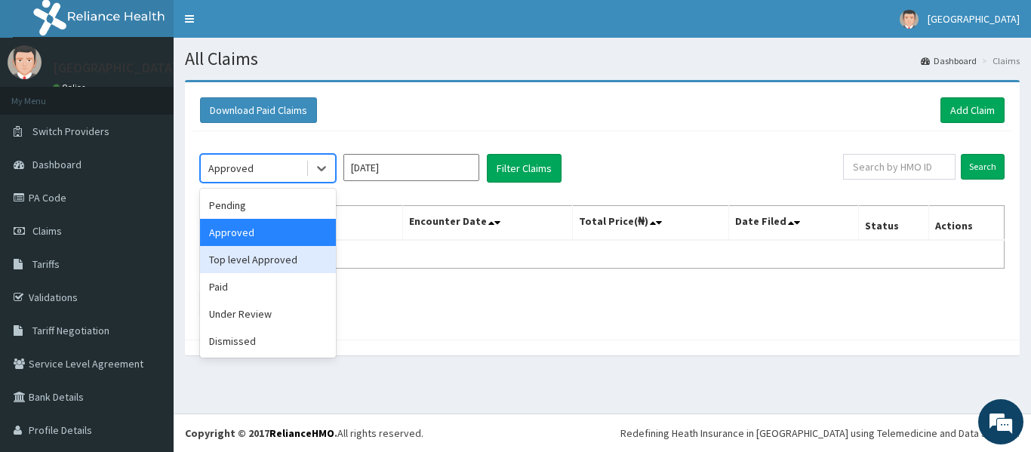
click at [269, 261] on div "Top level Approved" at bounding box center [268, 259] width 136 height 27
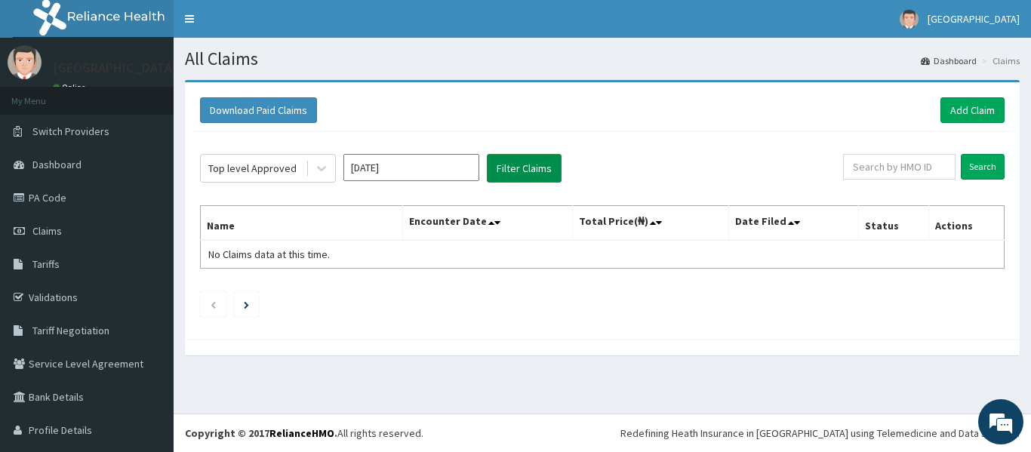
click at [533, 164] on button "Filter Claims" at bounding box center [524, 168] width 75 height 29
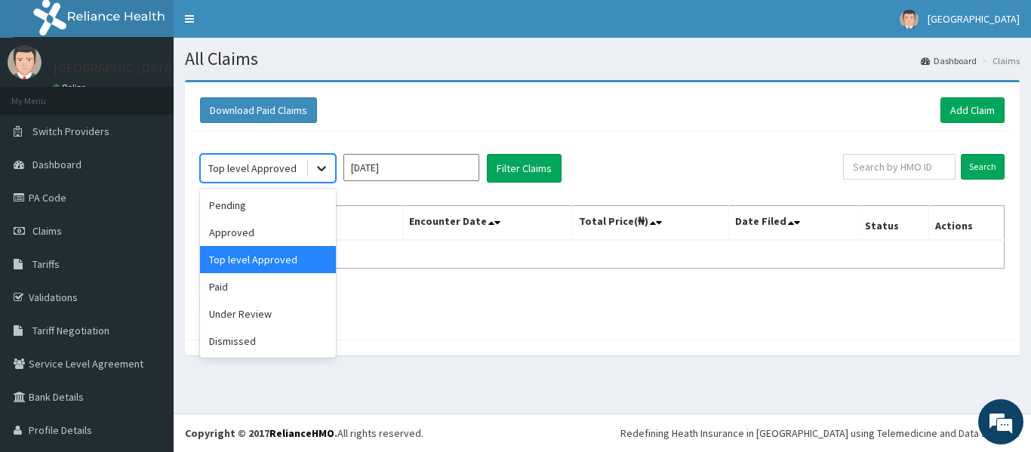
click at [315, 168] on icon at bounding box center [321, 168] width 15 height 15
click at [249, 322] on div "Under Review" at bounding box center [268, 313] width 136 height 27
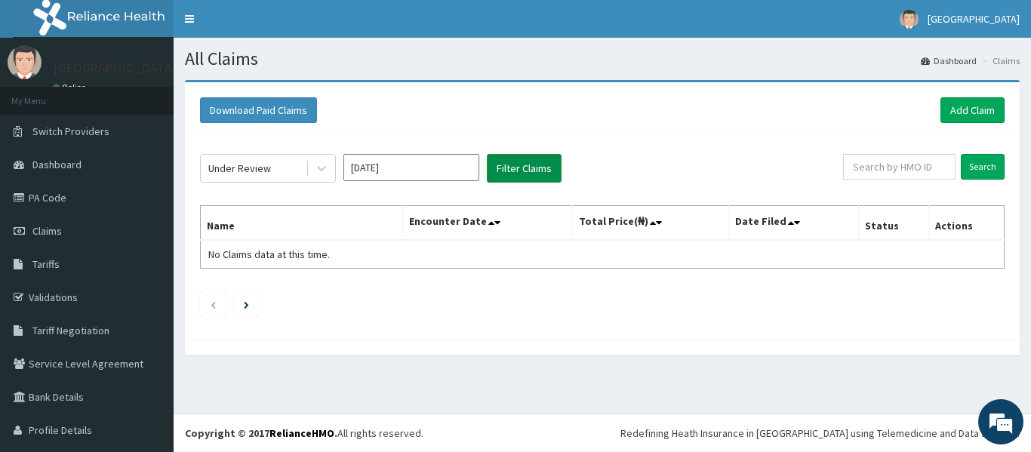
click at [532, 174] on button "Filter Claims" at bounding box center [524, 168] width 75 height 29
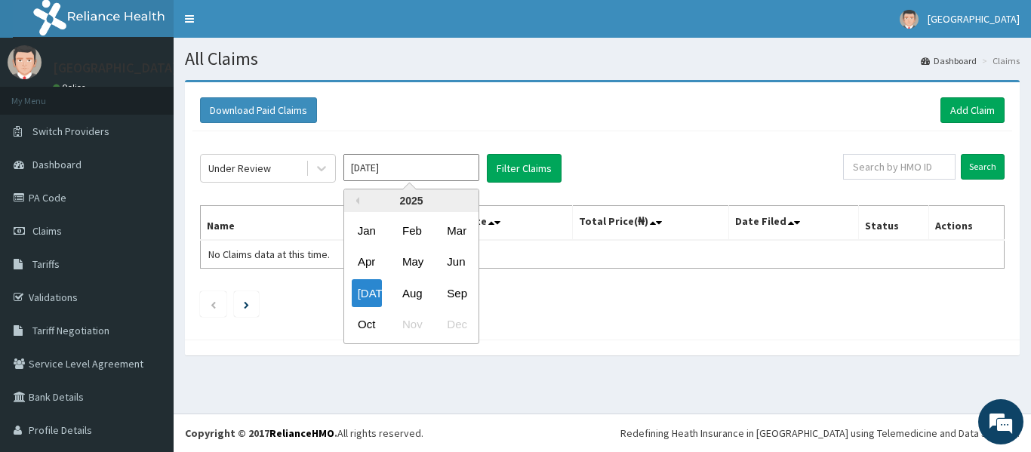
click at [430, 157] on input "[DATE]" at bounding box center [411, 167] width 136 height 27
click at [457, 285] on div "Sep" at bounding box center [456, 293] width 30 height 28
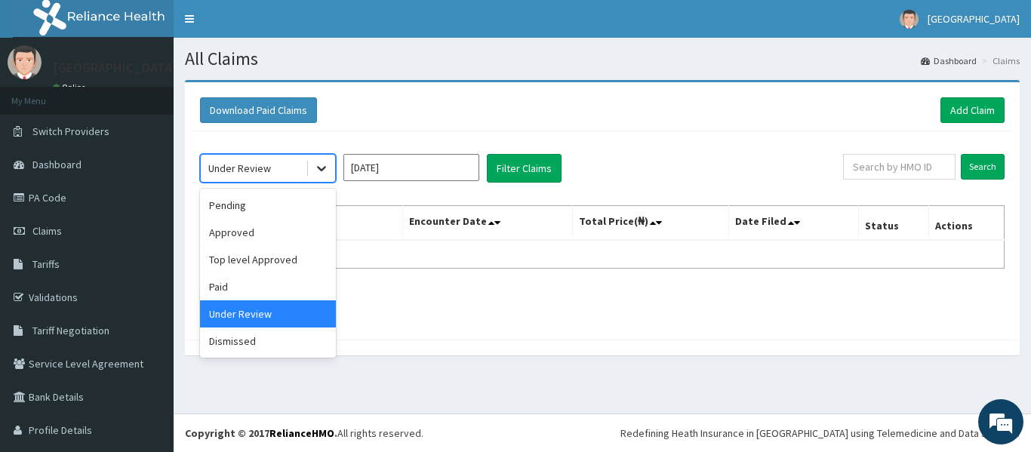
click at [319, 162] on icon at bounding box center [321, 168] width 15 height 15
click at [248, 323] on div "Under Review" at bounding box center [268, 313] width 136 height 27
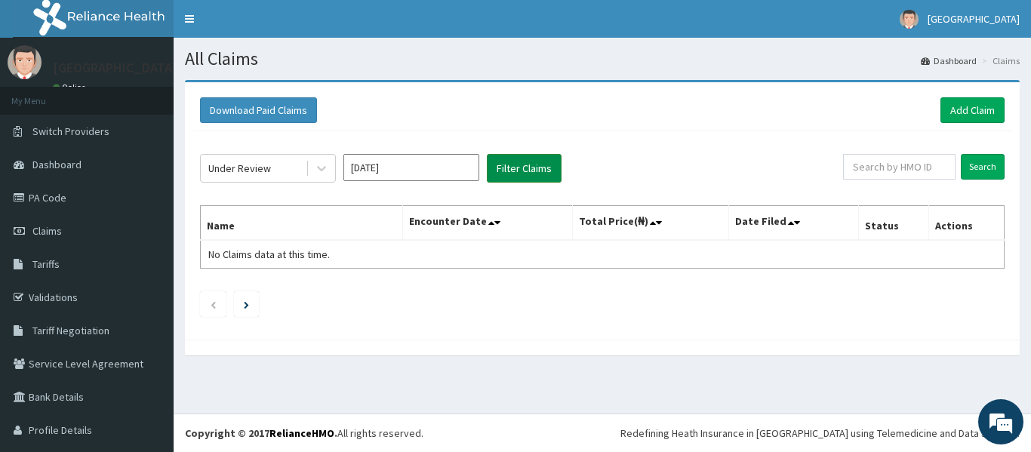
click at [503, 167] on button "Filter Claims" at bounding box center [524, 168] width 75 height 29
click at [306, 168] on div at bounding box center [320, 168] width 29 height 27
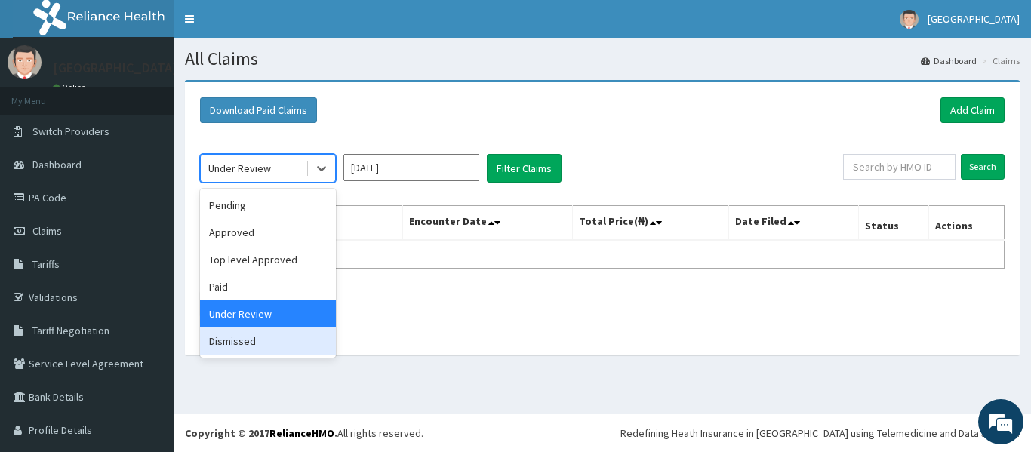
click at [234, 342] on div "Dismissed" at bounding box center [268, 341] width 136 height 27
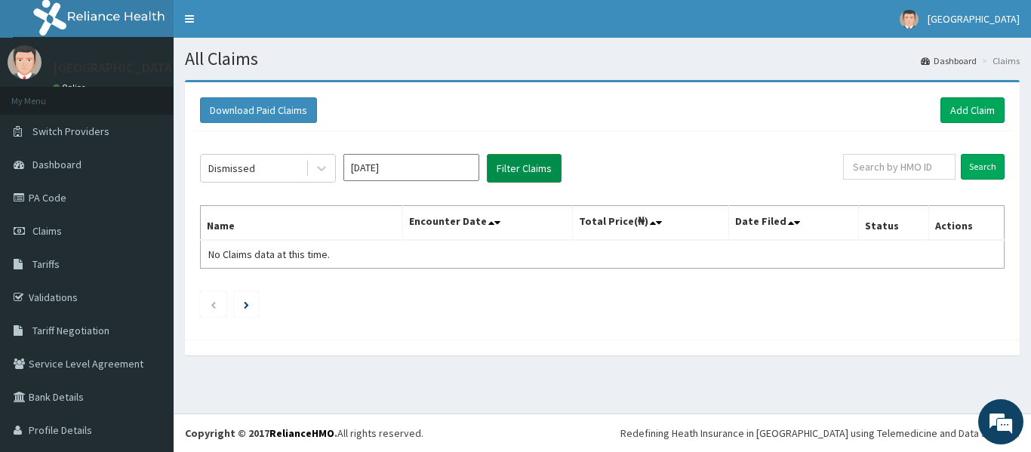
click at [497, 178] on button "Filter Claims" at bounding box center [524, 168] width 75 height 29
click at [518, 164] on button "Filter Claims" at bounding box center [524, 168] width 75 height 29
click at [518, 165] on button "Filter Claims" at bounding box center [524, 168] width 75 height 29
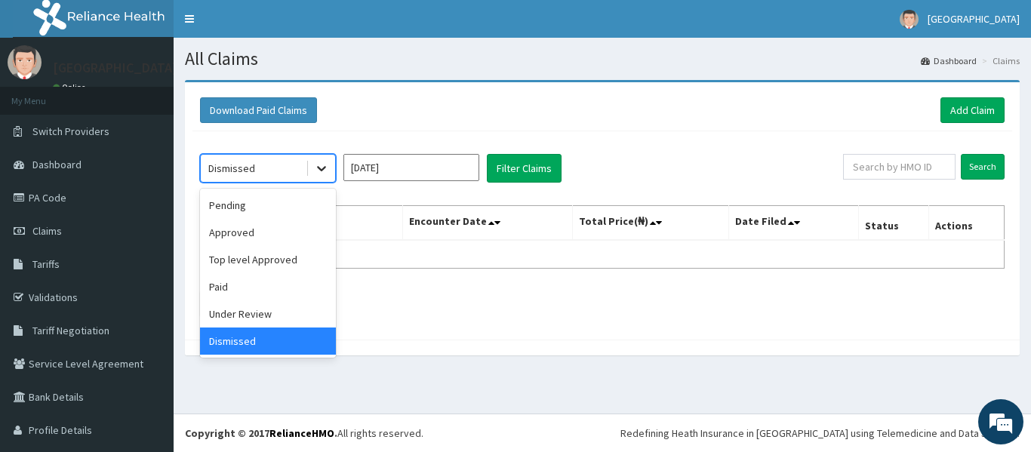
click at [323, 168] on icon at bounding box center [321, 169] width 9 height 5
click at [268, 312] on div "Under Review" at bounding box center [268, 313] width 136 height 27
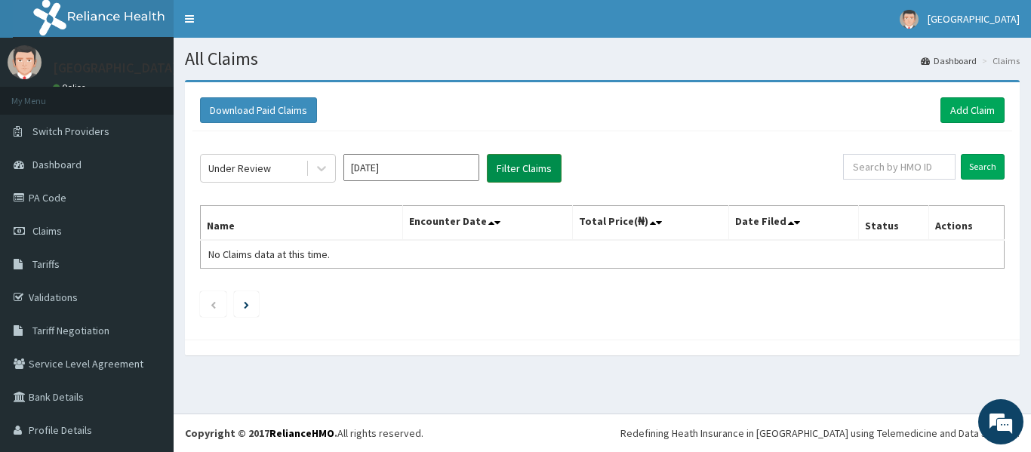
click at [525, 162] on button "Filter Claims" at bounding box center [524, 168] width 75 height 29
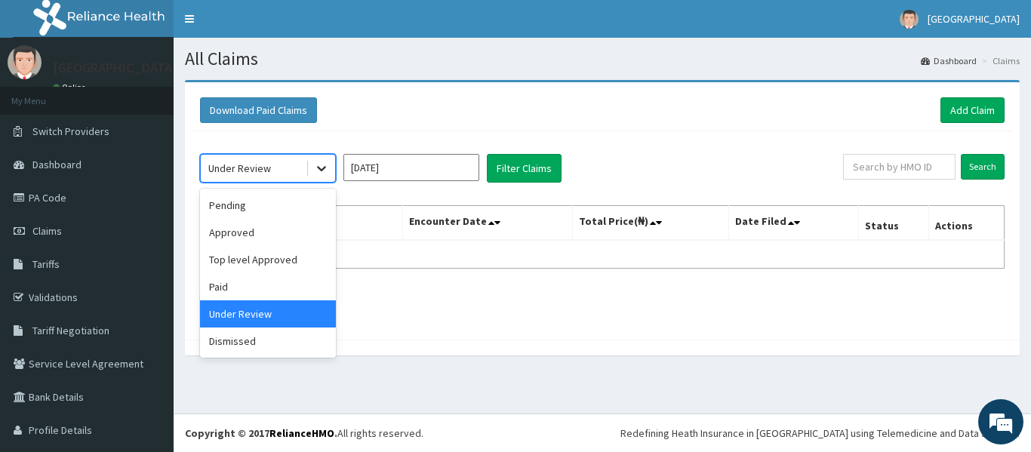
click at [323, 168] on icon at bounding box center [321, 168] width 15 height 15
click at [264, 293] on div "Paid" at bounding box center [268, 286] width 136 height 27
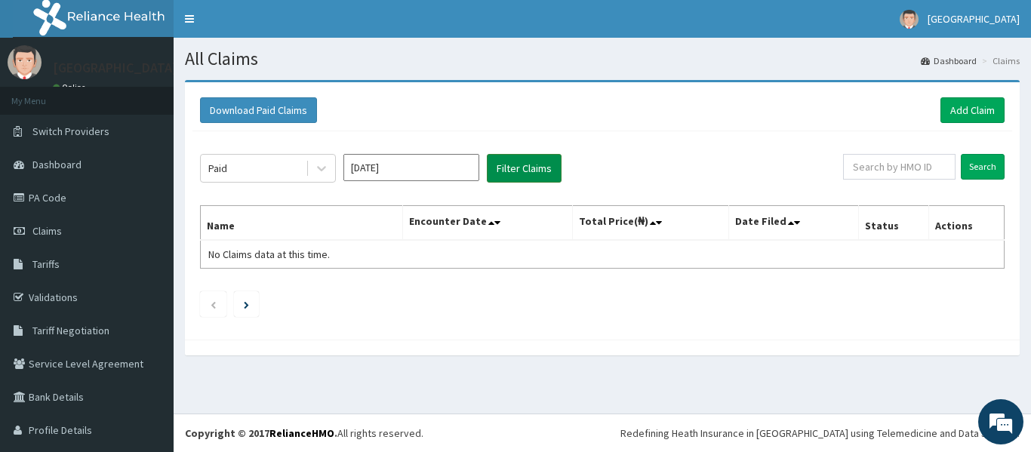
click at [514, 177] on button "Filter Claims" at bounding box center [524, 168] width 75 height 29
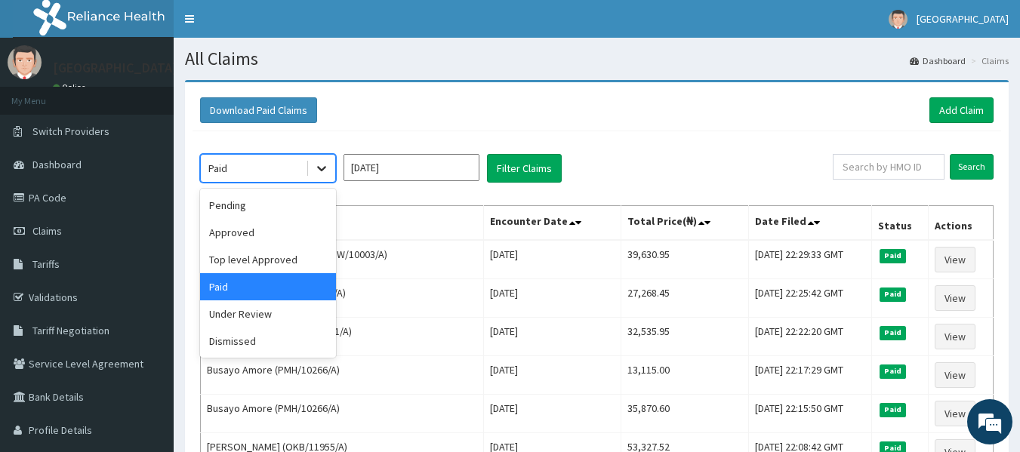
click at [328, 162] on icon at bounding box center [321, 168] width 15 height 15
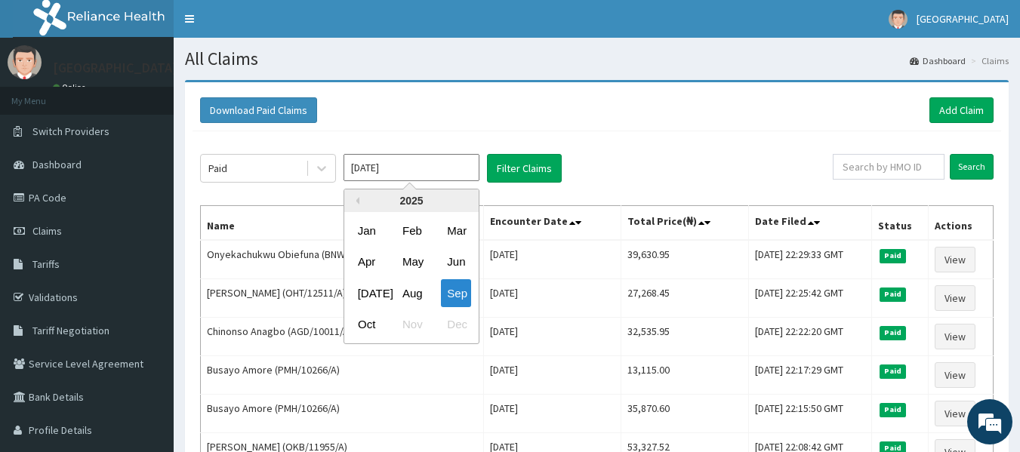
click at [432, 168] on input "[DATE]" at bounding box center [411, 167] width 136 height 27
click at [377, 318] on div "Oct" at bounding box center [367, 325] width 30 height 28
type input "[DATE]"
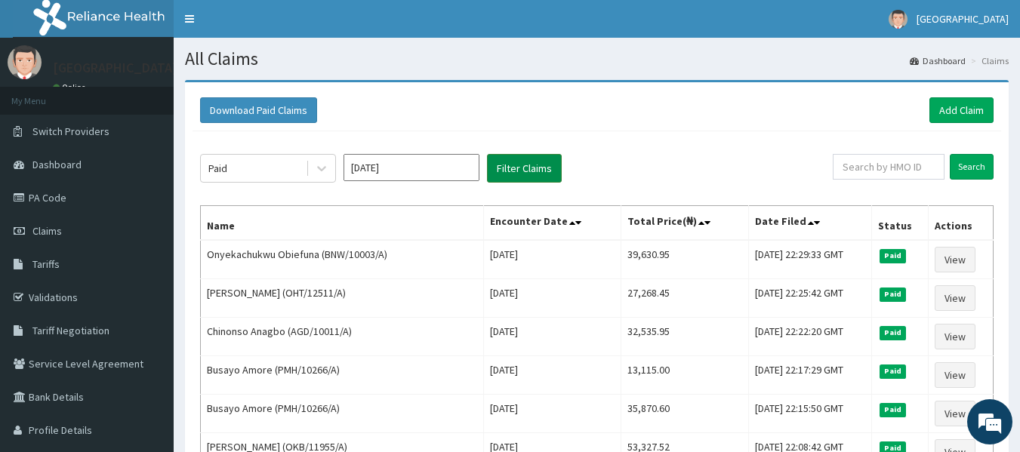
click at [519, 154] on button "Filter Claims" at bounding box center [524, 168] width 75 height 29
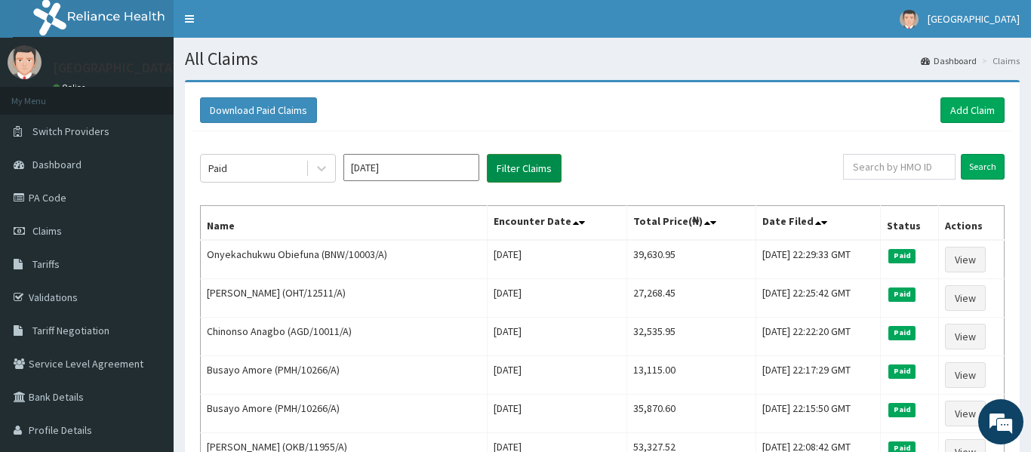
click at [519, 165] on button "Filter Claims" at bounding box center [524, 168] width 75 height 29
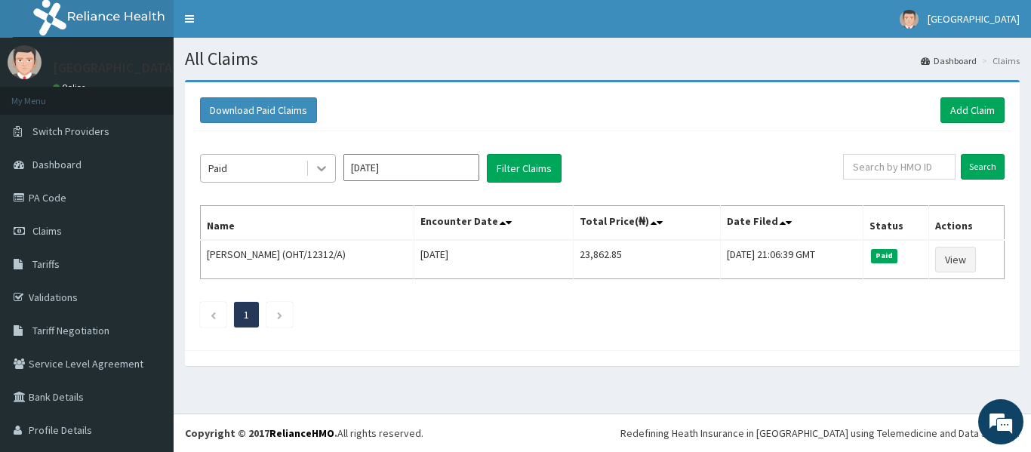
click at [317, 169] on icon at bounding box center [321, 168] width 15 height 15
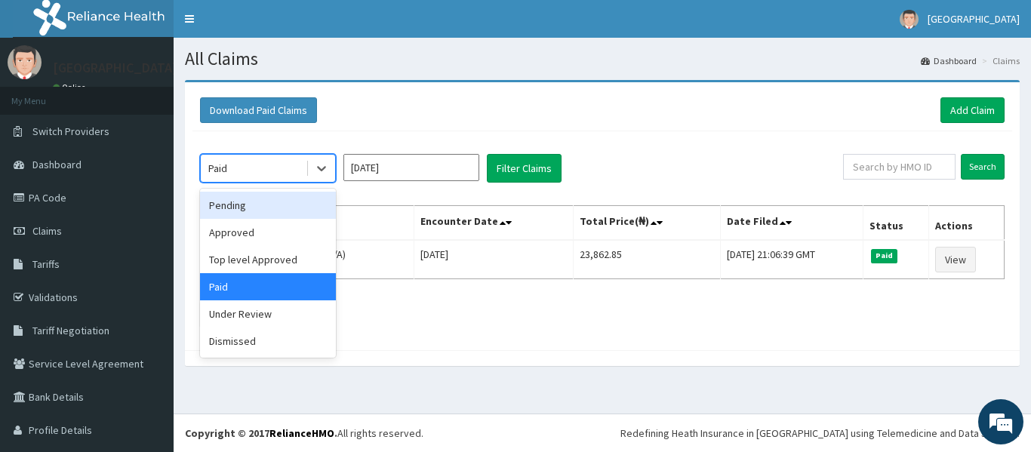
click at [283, 203] on div "Pending" at bounding box center [268, 205] width 136 height 27
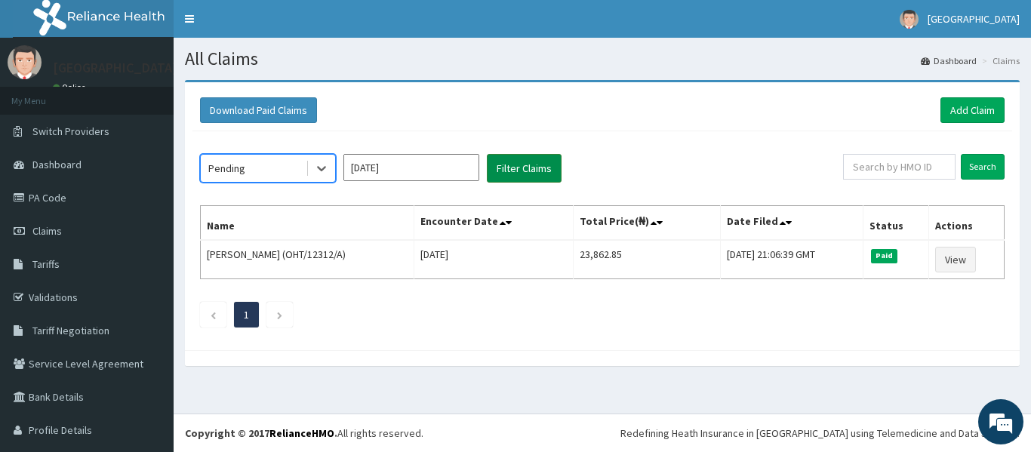
click at [520, 172] on button "Filter Claims" at bounding box center [524, 168] width 75 height 29
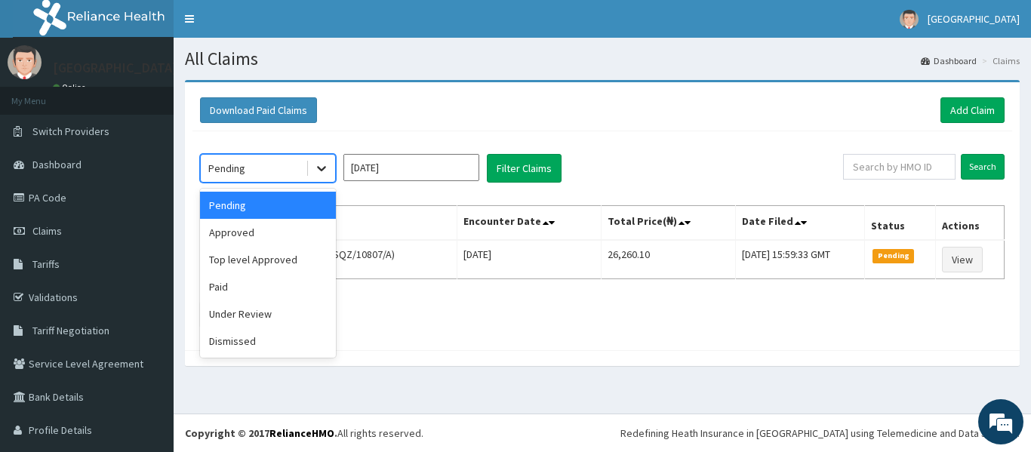
click at [325, 169] on icon at bounding box center [321, 168] width 15 height 15
click at [282, 240] on div "Approved" at bounding box center [268, 232] width 136 height 27
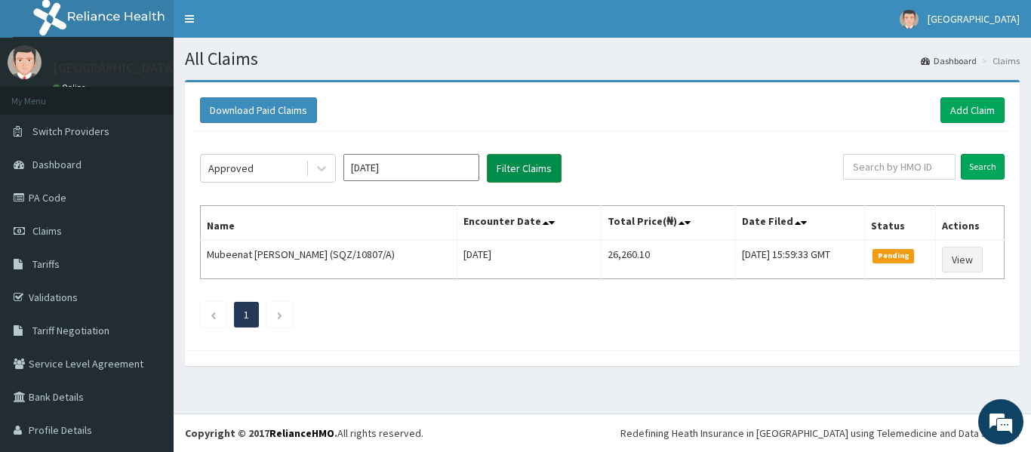
click at [515, 173] on button "Filter Claims" at bounding box center [524, 168] width 75 height 29
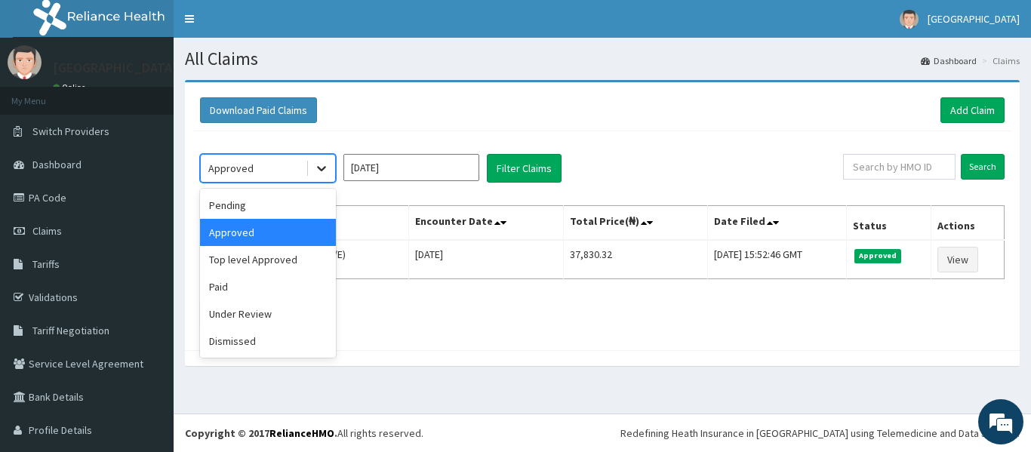
click at [325, 163] on icon at bounding box center [321, 168] width 15 height 15
click at [278, 266] on div "Top level Approved" at bounding box center [268, 259] width 136 height 27
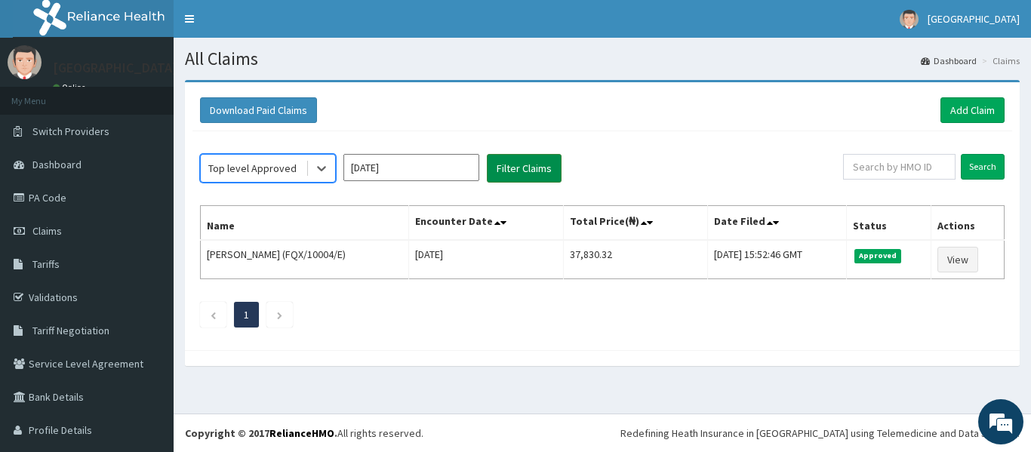
click at [535, 163] on button "Filter Claims" at bounding box center [524, 168] width 75 height 29
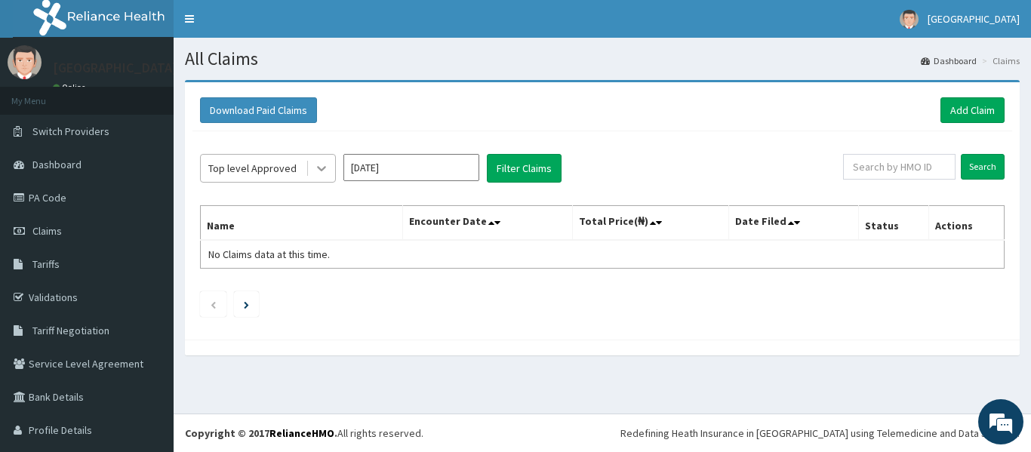
click at [318, 162] on icon at bounding box center [321, 168] width 15 height 15
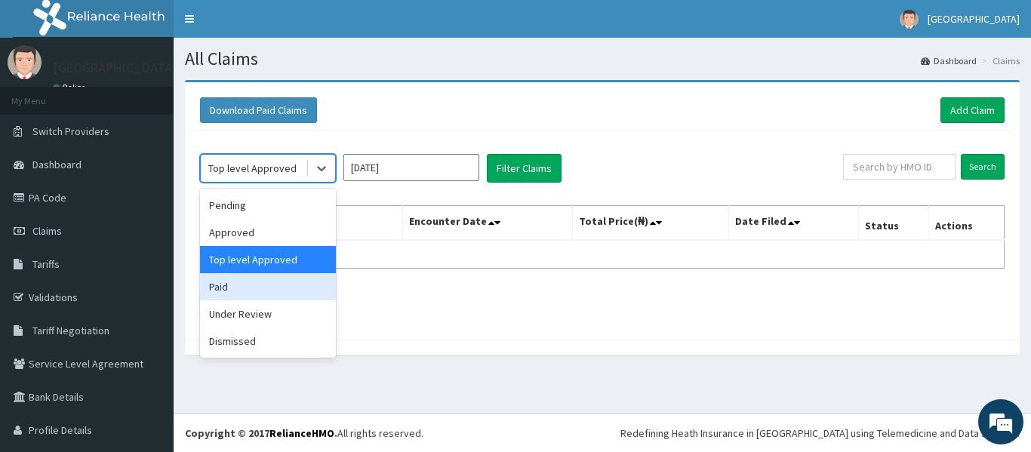
click at [254, 292] on div "Paid" at bounding box center [268, 286] width 136 height 27
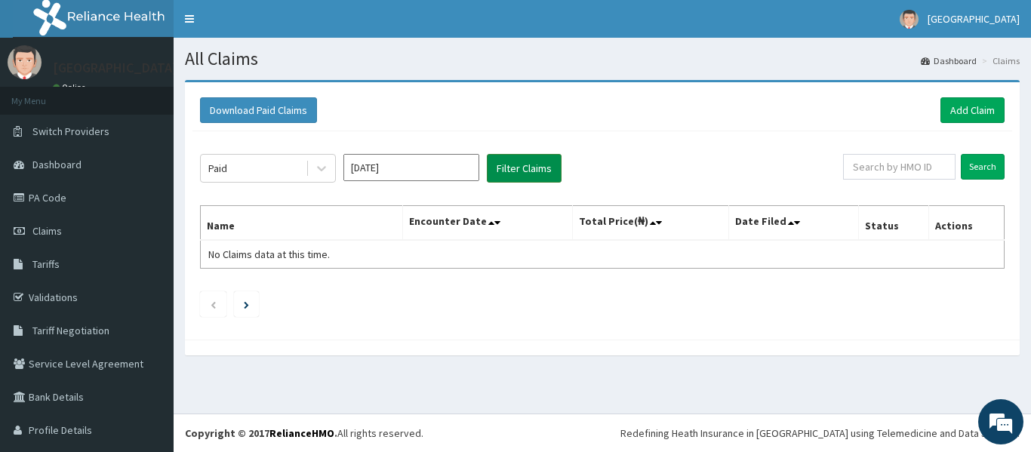
click at [534, 167] on button "Filter Claims" at bounding box center [524, 168] width 75 height 29
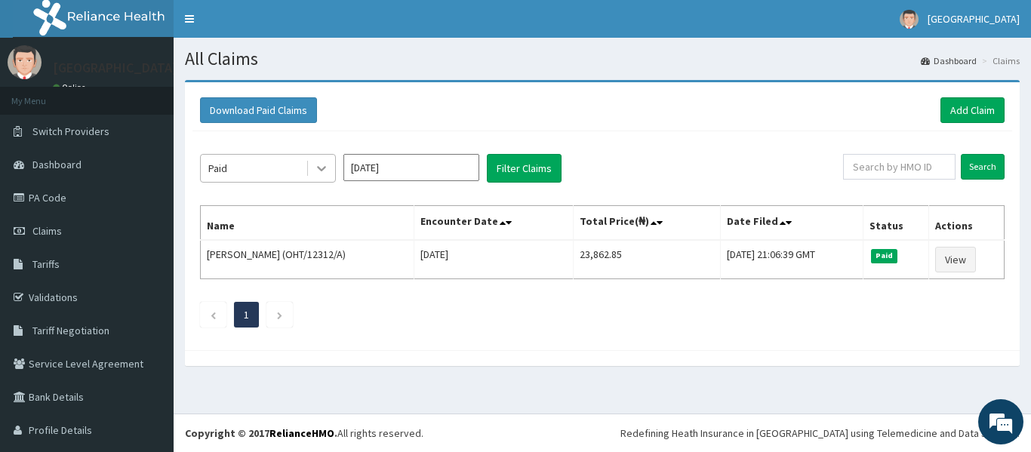
click at [318, 165] on icon at bounding box center [321, 168] width 15 height 15
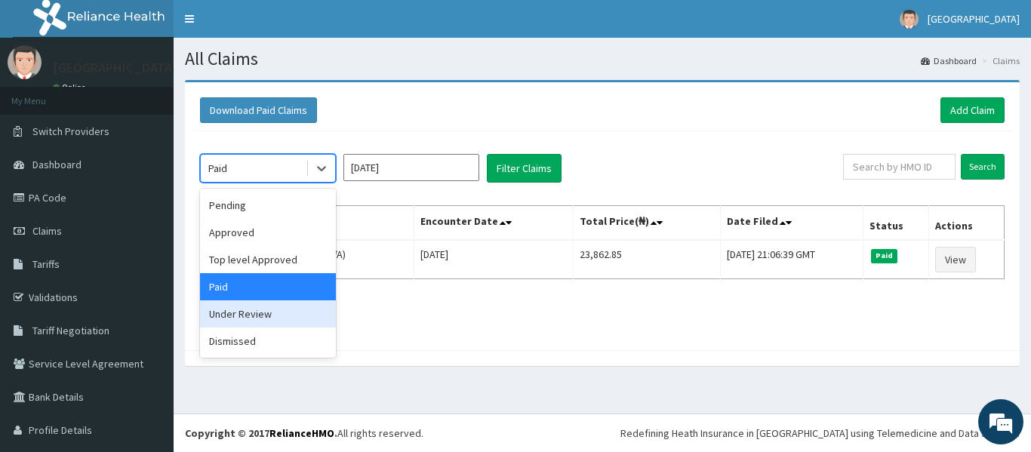
click at [273, 304] on div "Under Review" at bounding box center [268, 313] width 136 height 27
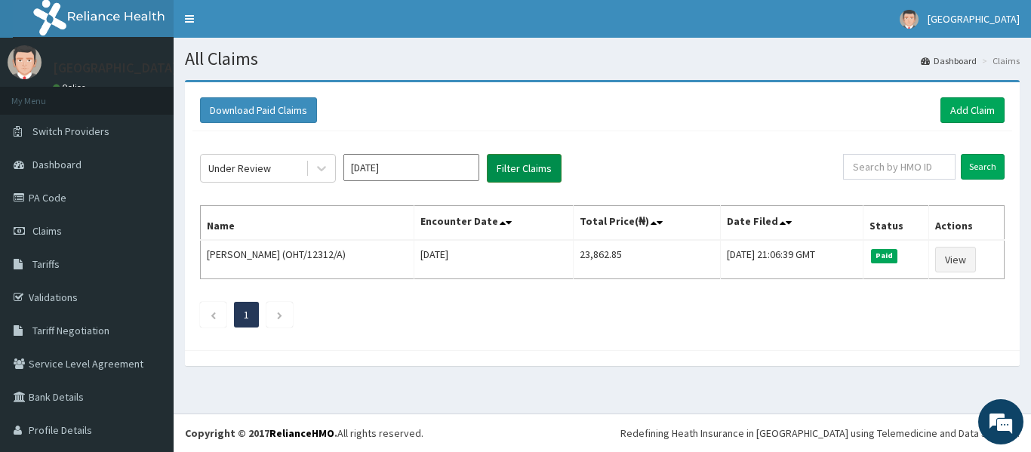
click at [525, 170] on button "Filter Claims" at bounding box center [524, 168] width 75 height 29
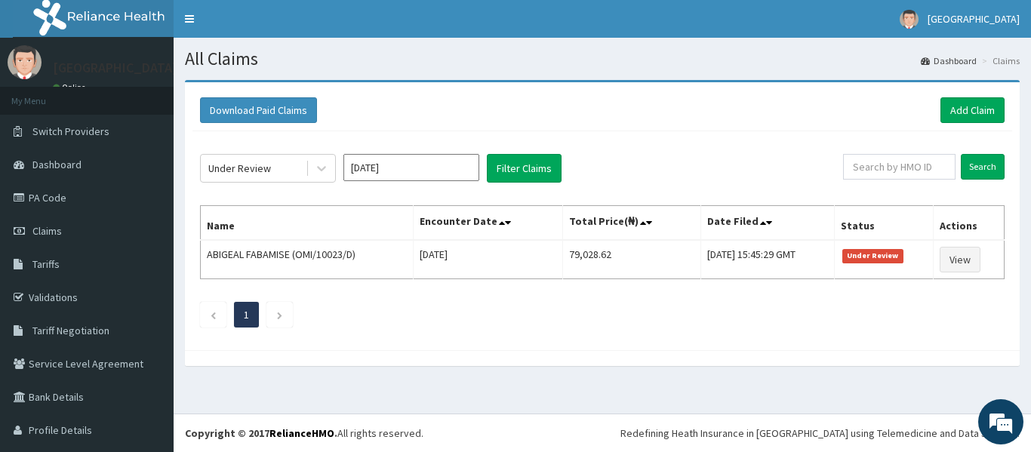
click at [343, 113] on div "Download Paid Claims Add Claim" at bounding box center [602, 110] width 805 height 26
